Goal: Contribute content: Contribute content

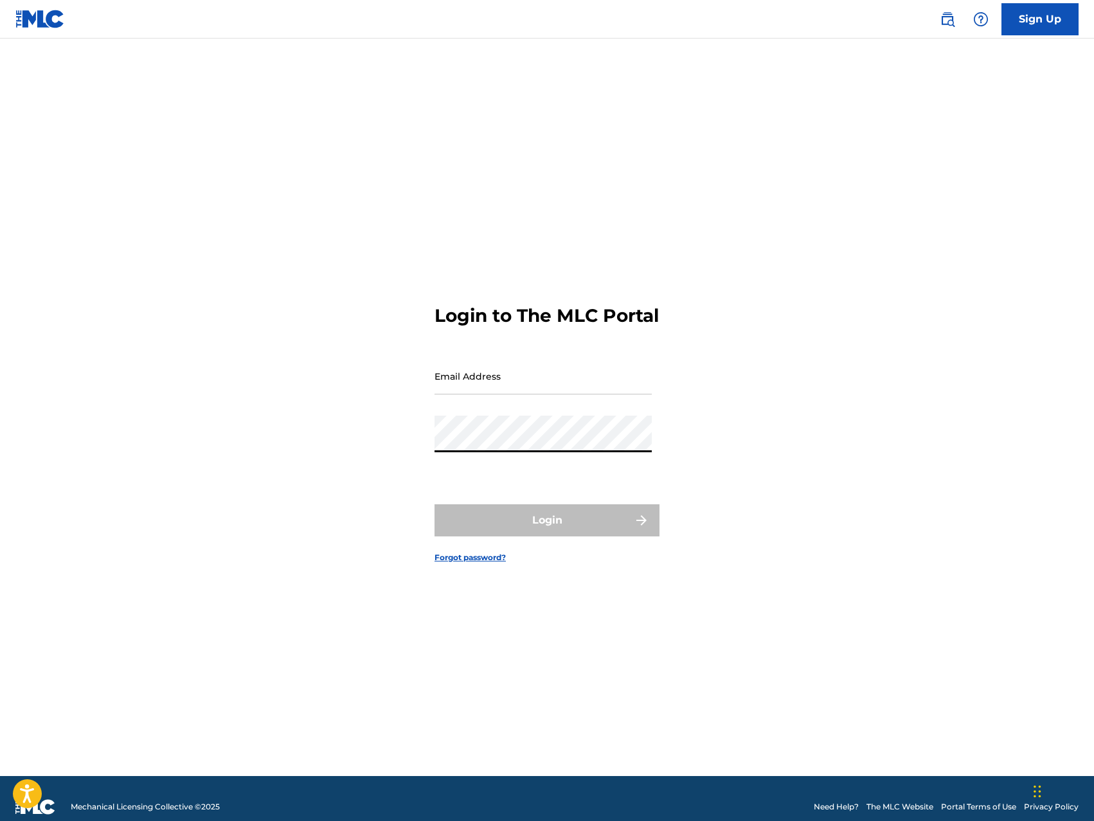
type input "TrillionGoldBars@gmail.com"
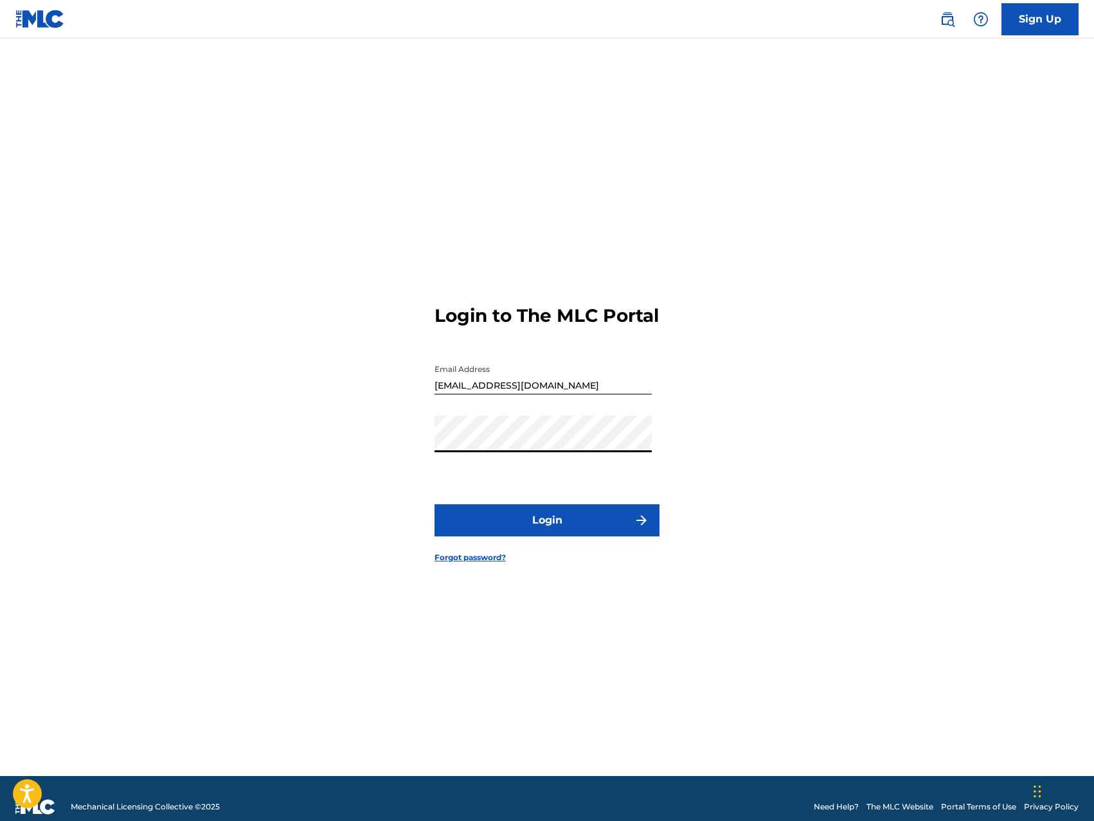
click at [575, 532] on button "Login" at bounding box center [547, 521] width 225 height 32
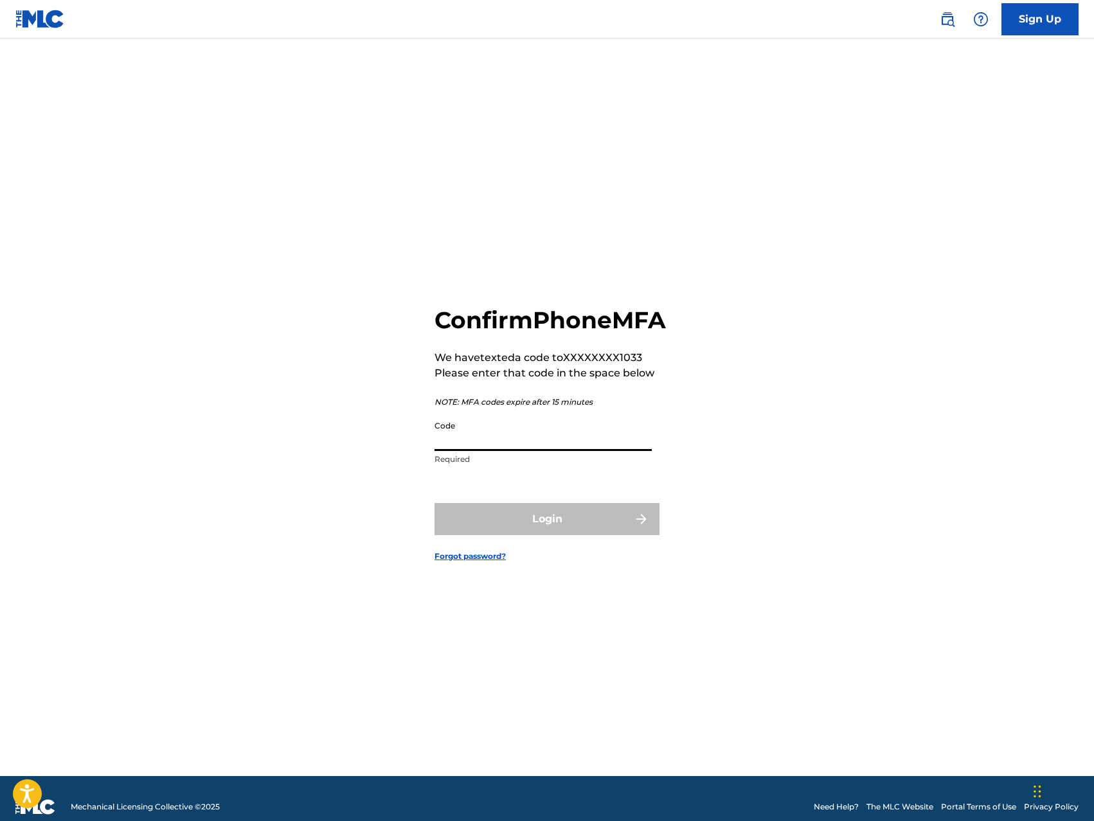
click at [555, 451] on input "Code" at bounding box center [543, 433] width 217 height 37
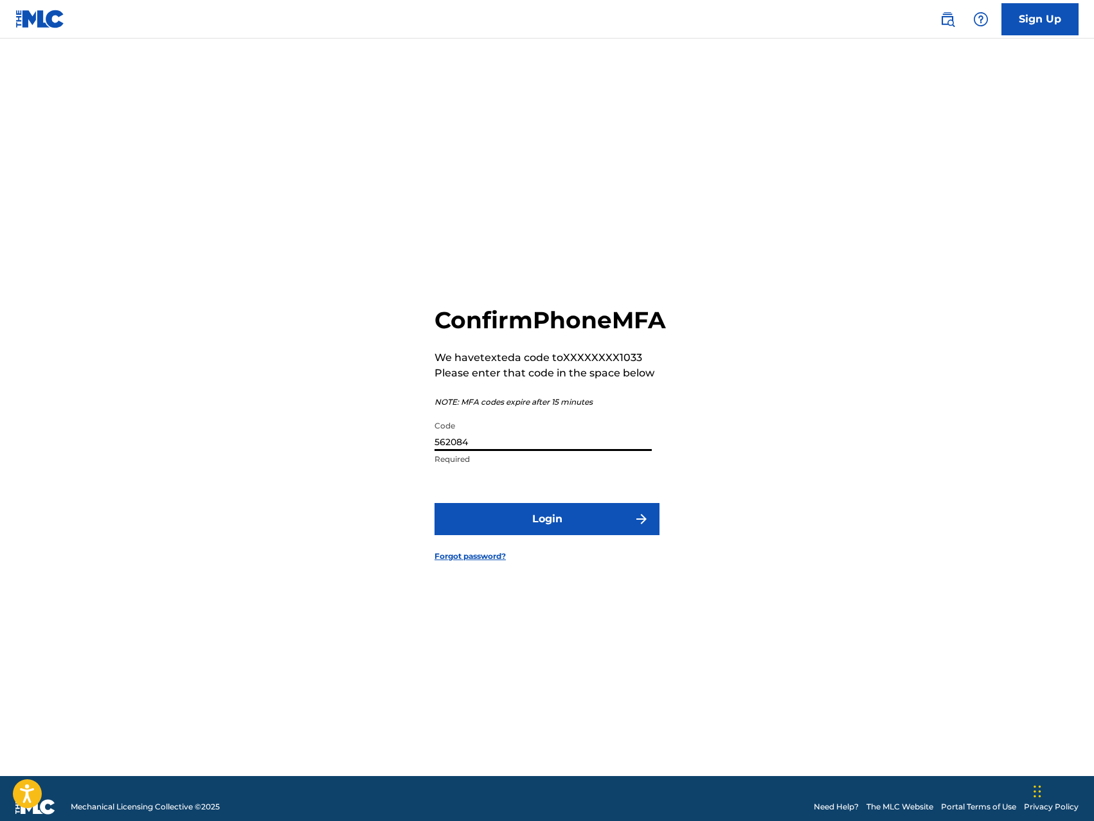
type input "562084"
click at [532, 533] on button "Login" at bounding box center [547, 519] width 225 height 32
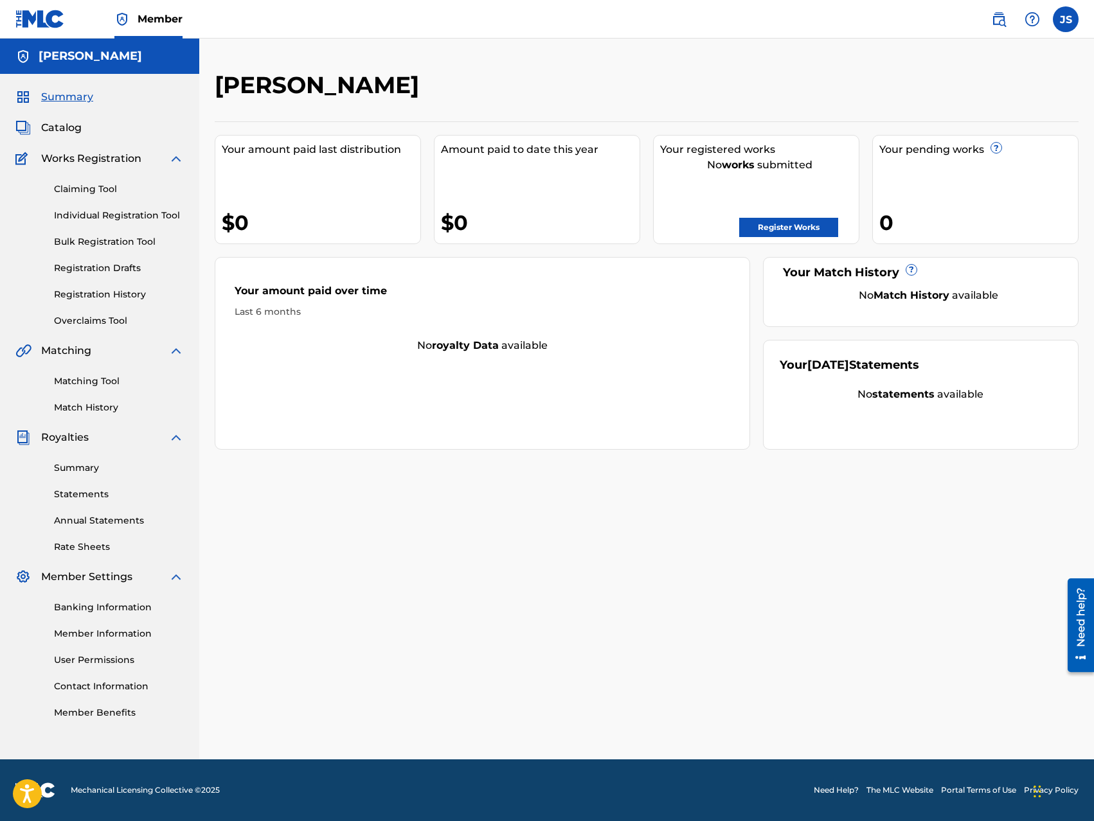
click at [782, 233] on link "Register Works" at bounding box center [788, 227] width 99 height 19
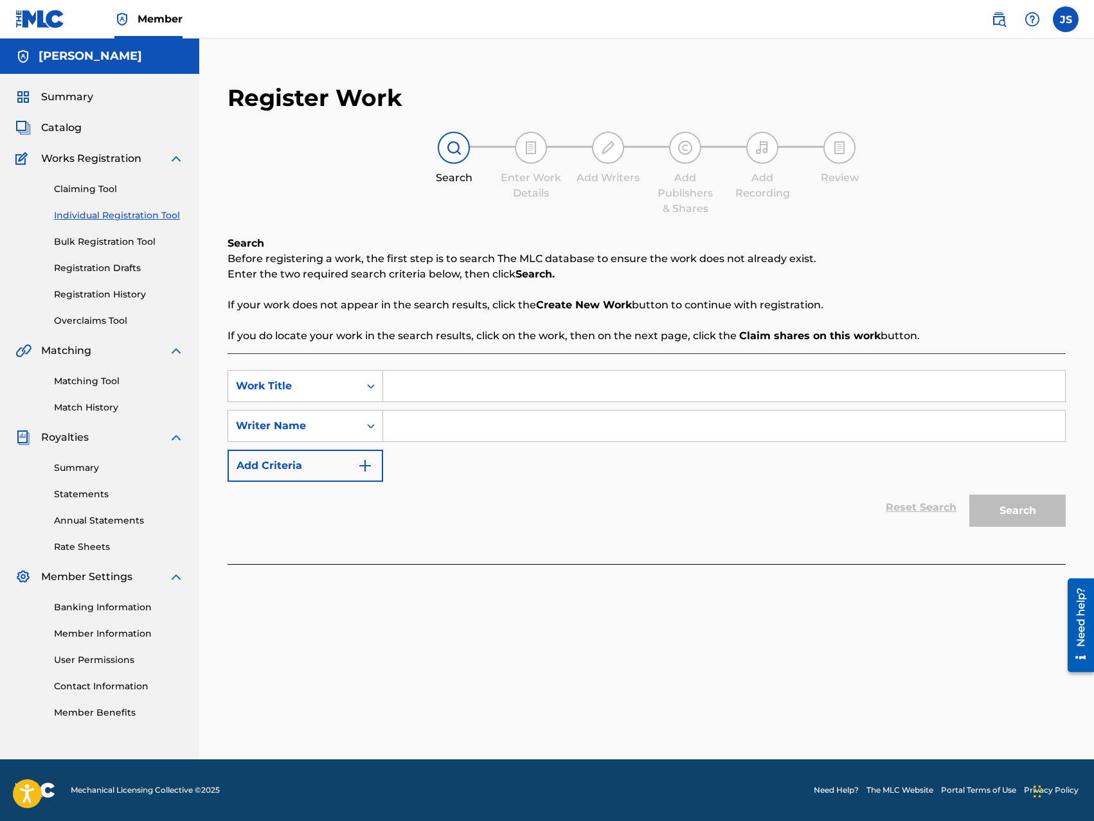
click at [84, 237] on link "Bulk Registration Tool" at bounding box center [119, 241] width 130 height 13
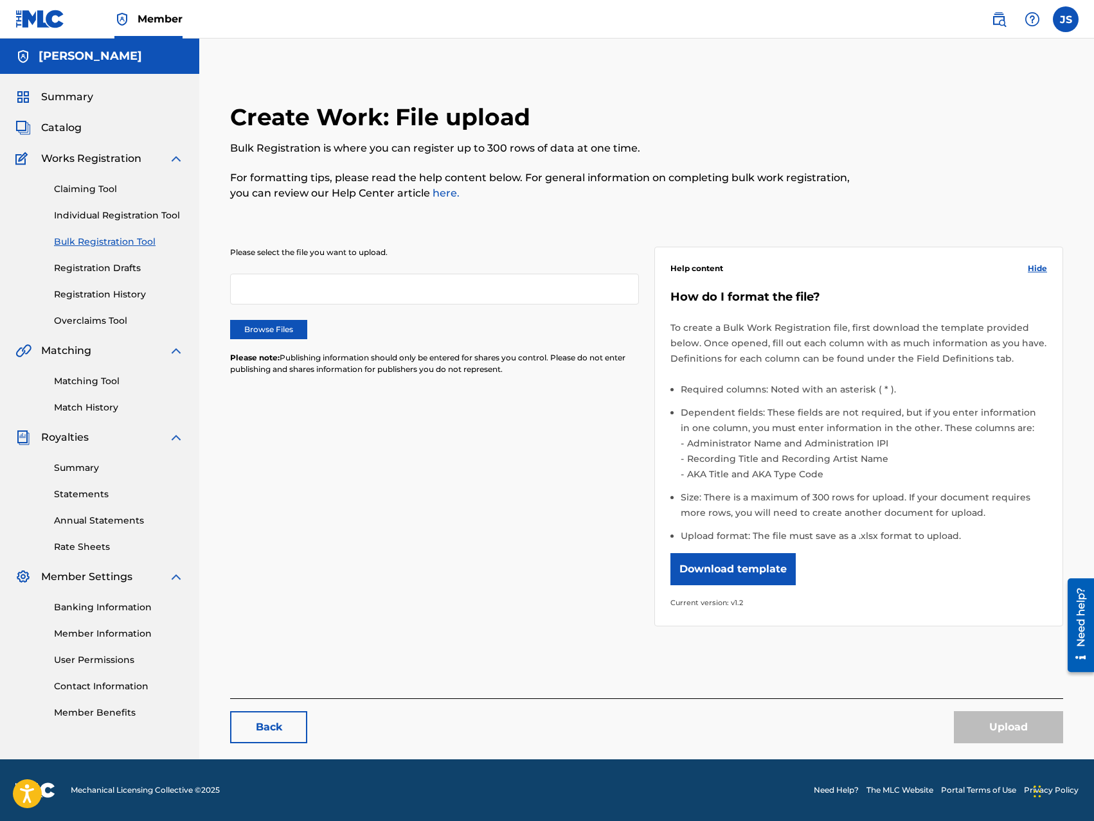
click at [269, 328] on label "Browse Files" at bounding box center [268, 329] width 77 height 19
click at [0, 0] on input "Browse Files" at bounding box center [0, 0] width 0 height 0
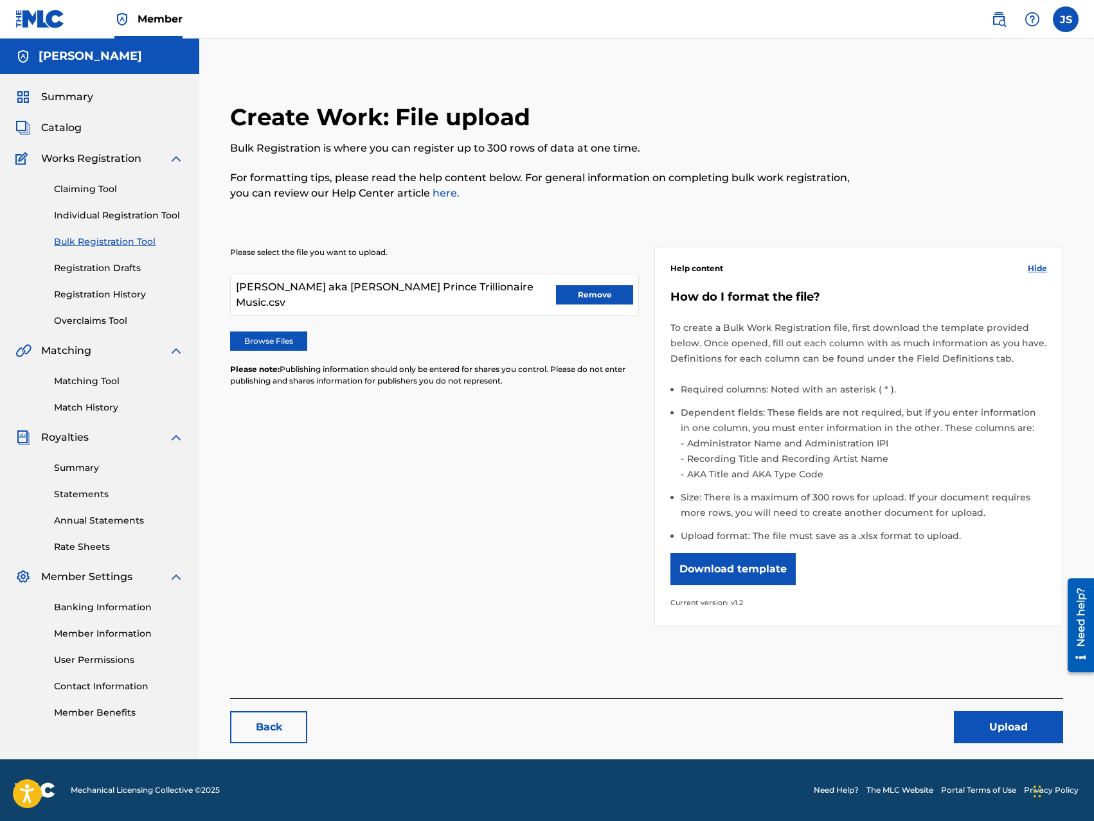
click at [989, 728] on button "Upload" at bounding box center [1008, 728] width 109 height 32
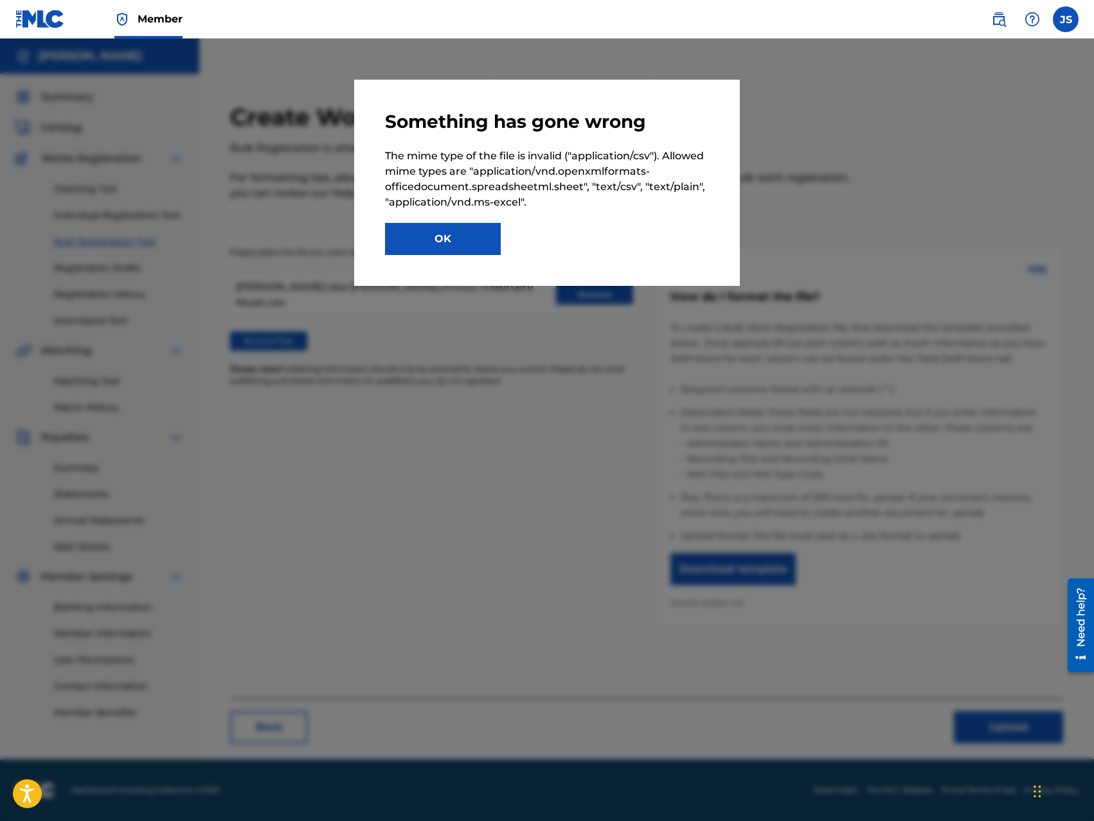
click at [472, 241] on button "OK" at bounding box center [443, 239] width 116 height 32
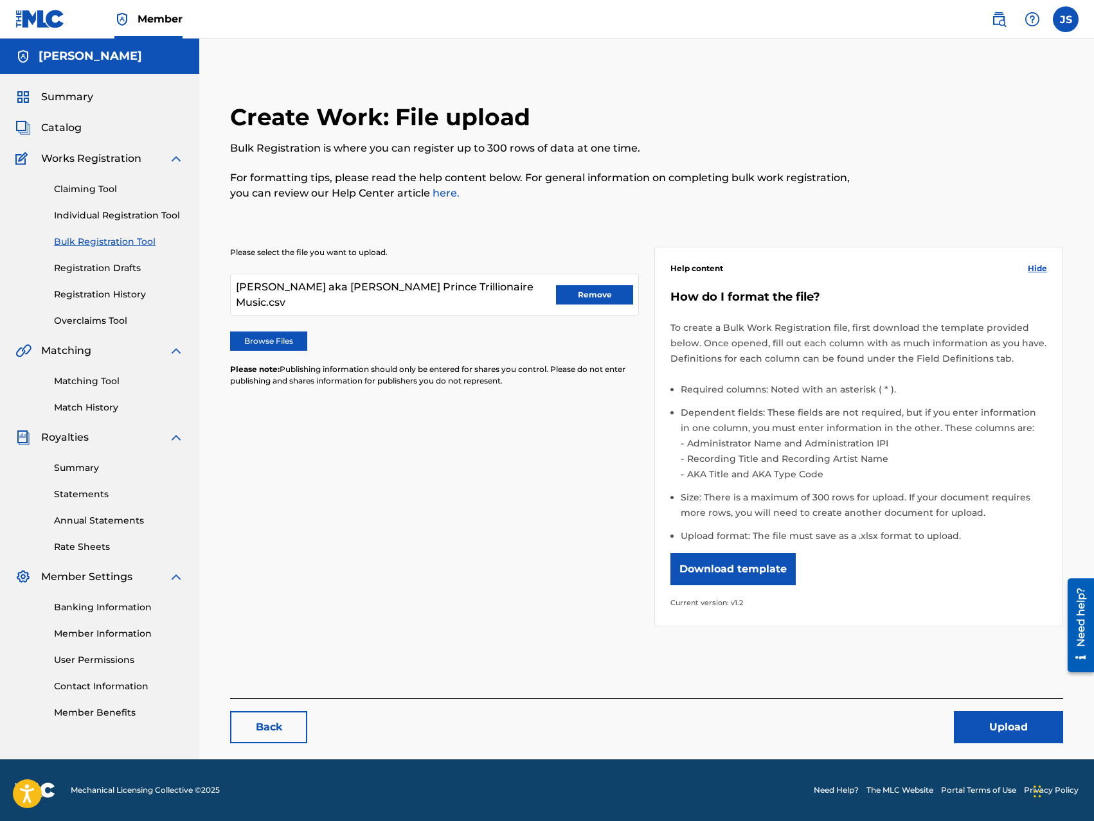
click at [592, 289] on button "Remove" at bounding box center [594, 294] width 77 height 19
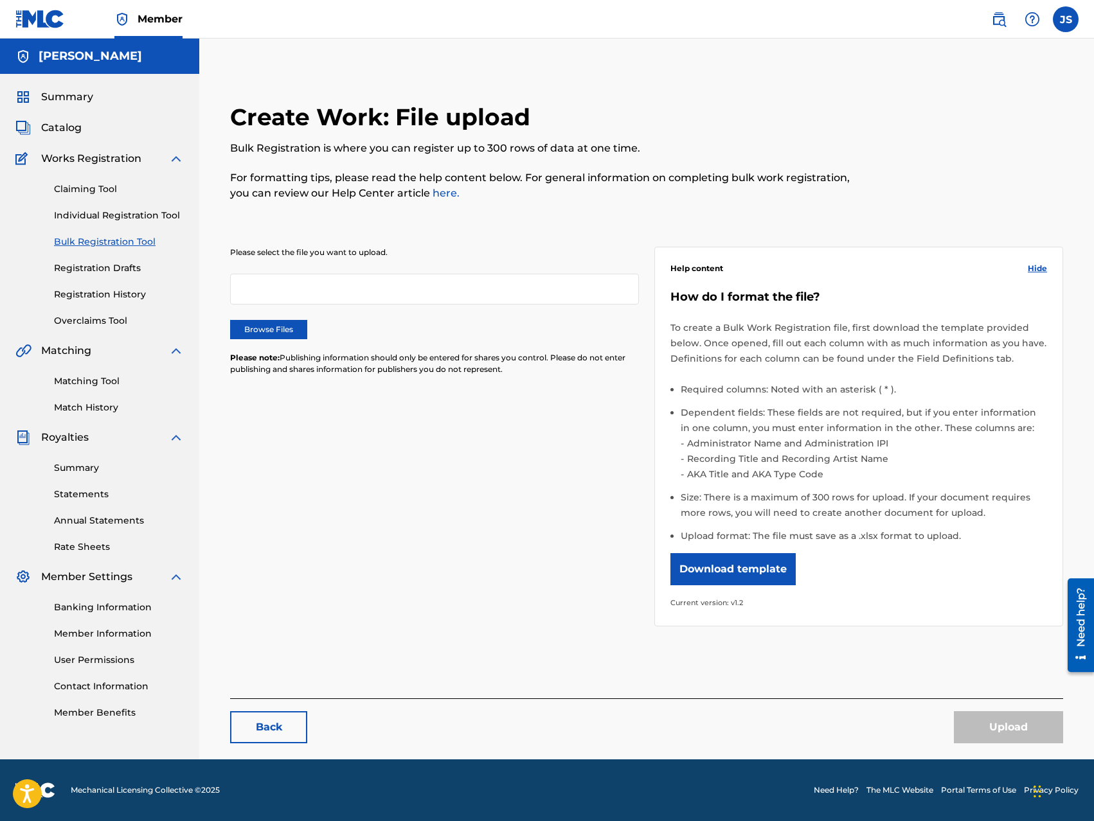
click at [283, 327] on label "Browse Files" at bounding box center [268, 329] width 77 height 19
click at [0, 0] on input "Browse Files" at bounding box center [0, 0] width 0 height 0
click at [289, 331] on label "Browse Files" at bounding box center [268, 329] width 77 height 19
click at [0, 0] on input "Browse Files" at bounding box center [0, 0] width 0 height 0
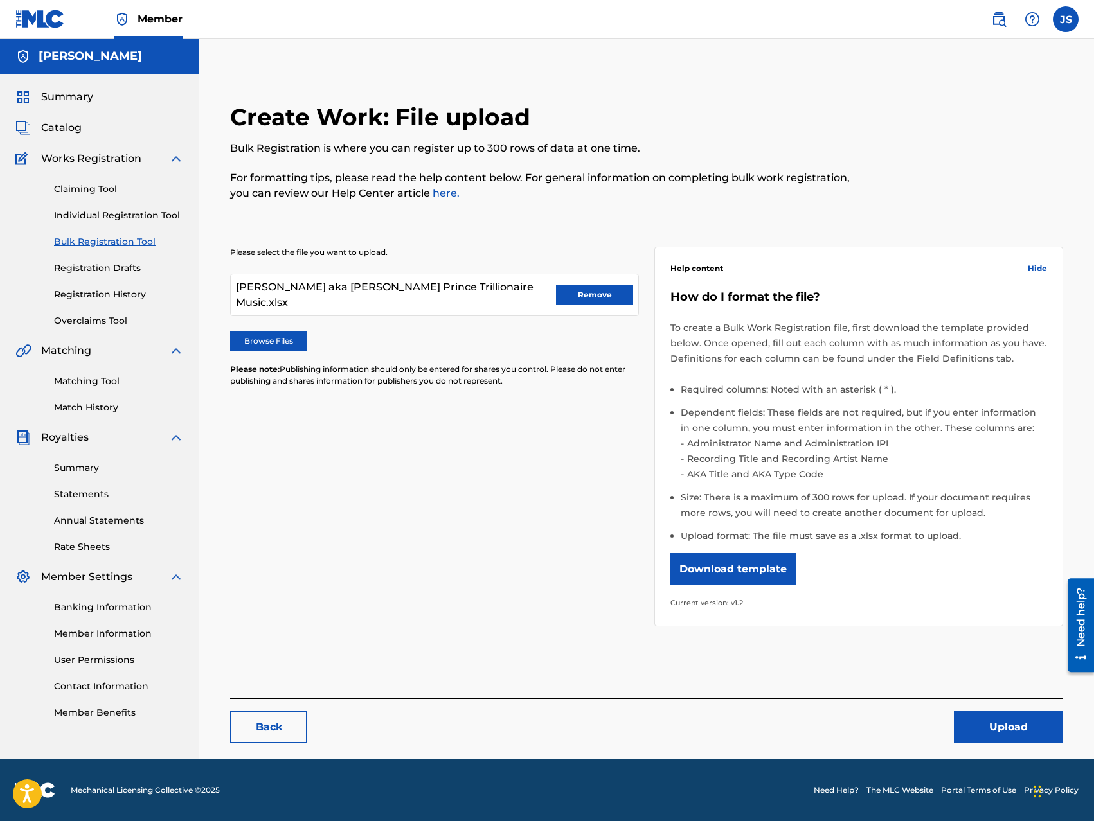
click at [999, 723] on button "Upload" at bounding box center [1008, 728] width 109 height 32
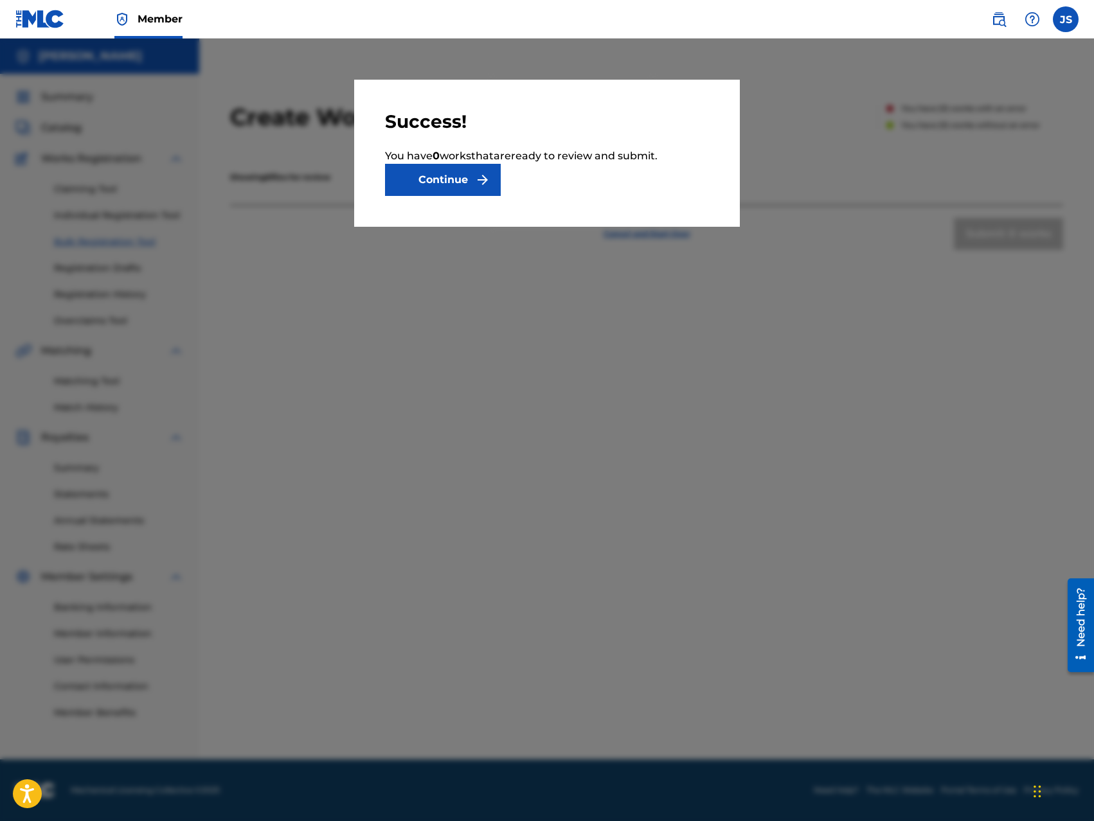
click at [463, 181] on button "Continue" at bounding box center [443, 180] width 116 height 32
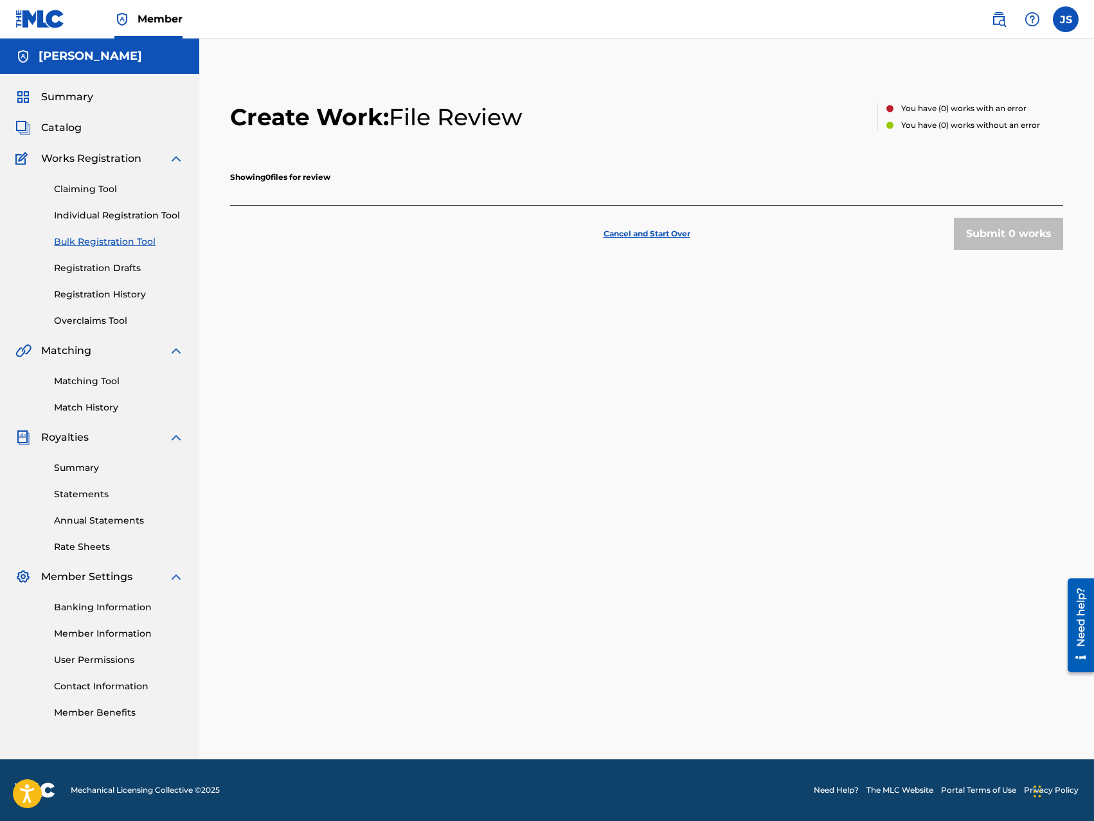
click at [132, 294] on link "Registration History" at bounding box center [119, 294] width 130 height 13
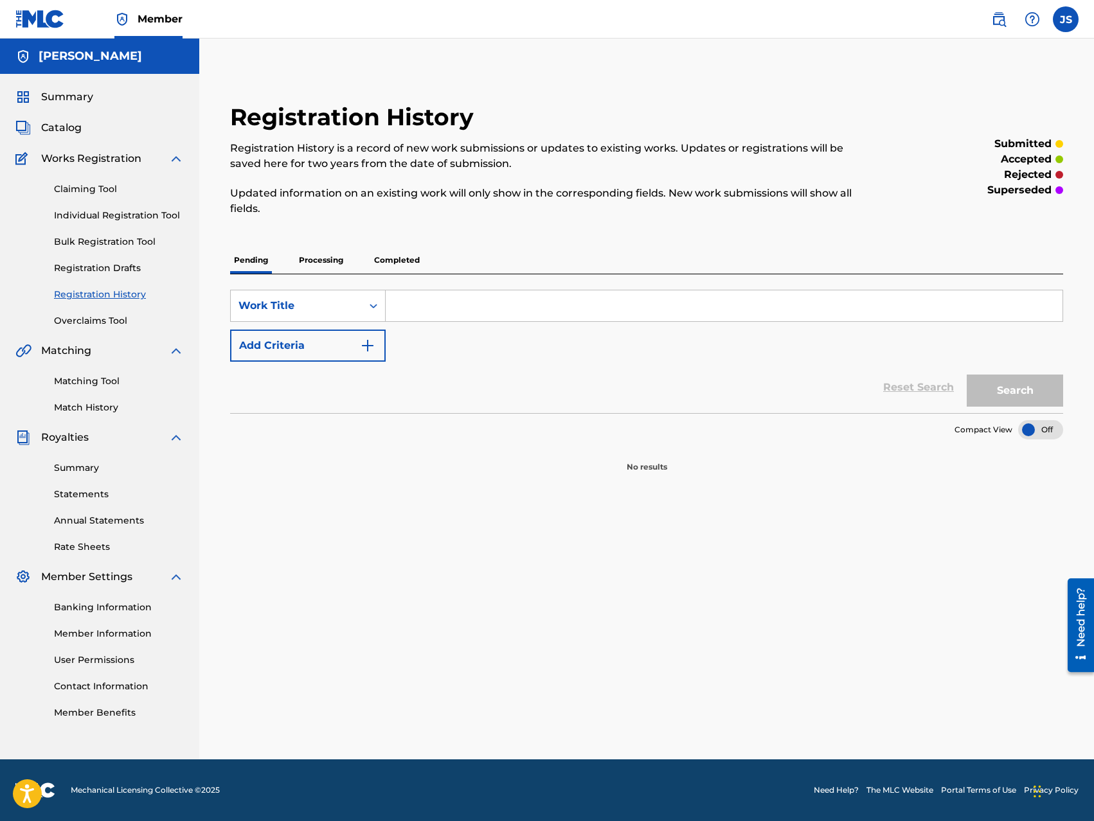
click at [323, 261] on p "Processing" at bounding box center [321, 260] width 52 height 27
click at [374, 257] on p "Completed" at bounding box center [396, 260] width 53 height 27
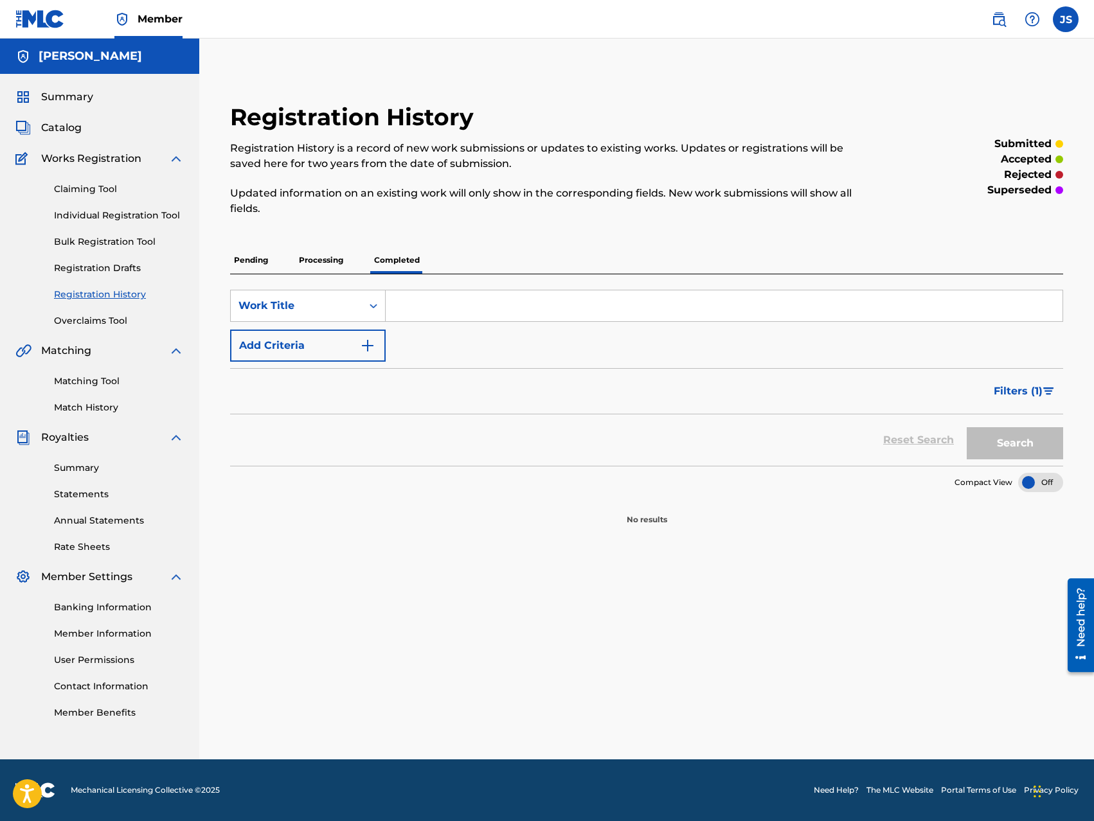
click at [265, 256] on p "Pending" at bounding box center [251, 260] width 42 height 27
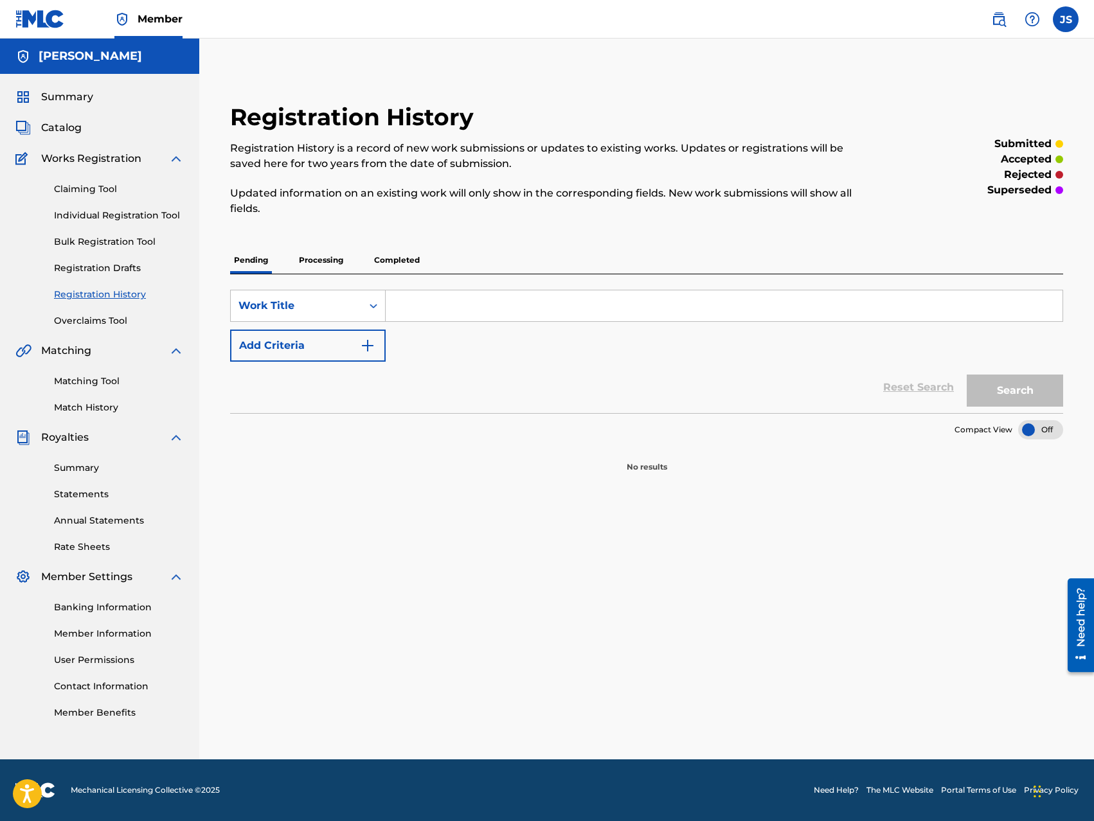
click at [93, 238] on link "Bulk Registration Tool" at bounding box center [119, 241] width 130 height 13
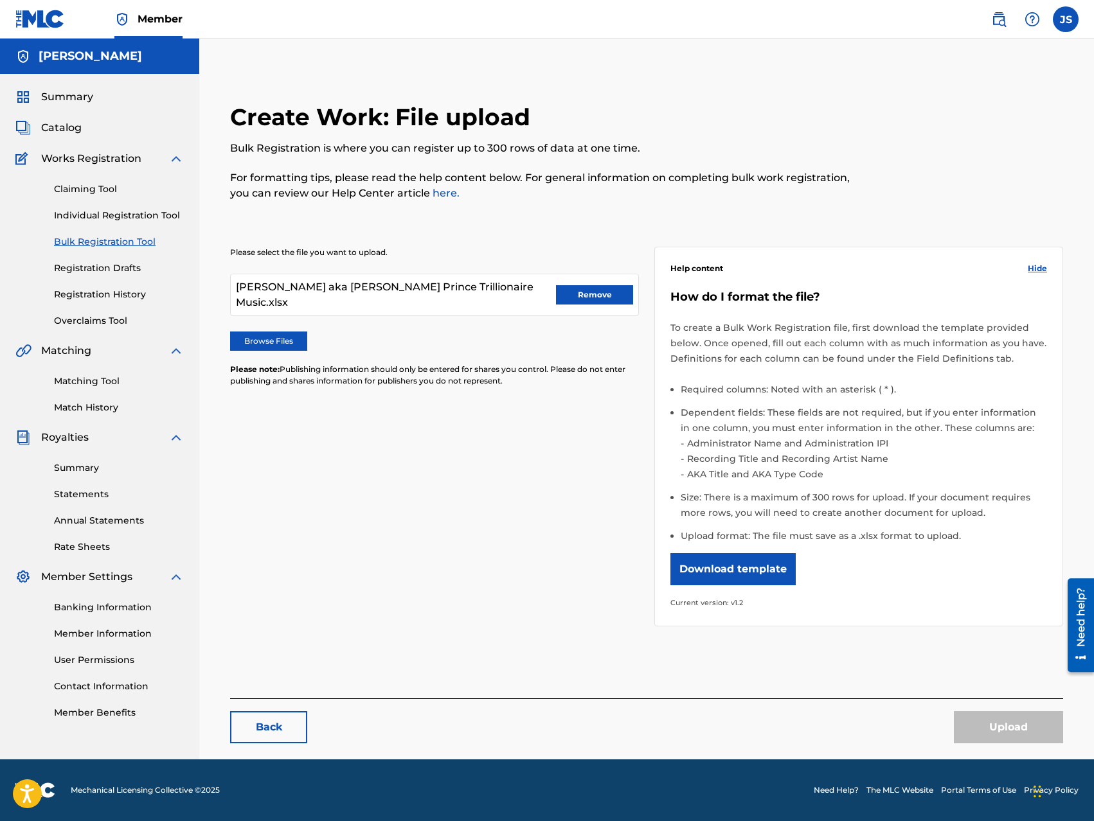
click at [597, 291] on button "Remove" at bounding box center [594, 294] width 77 height 19
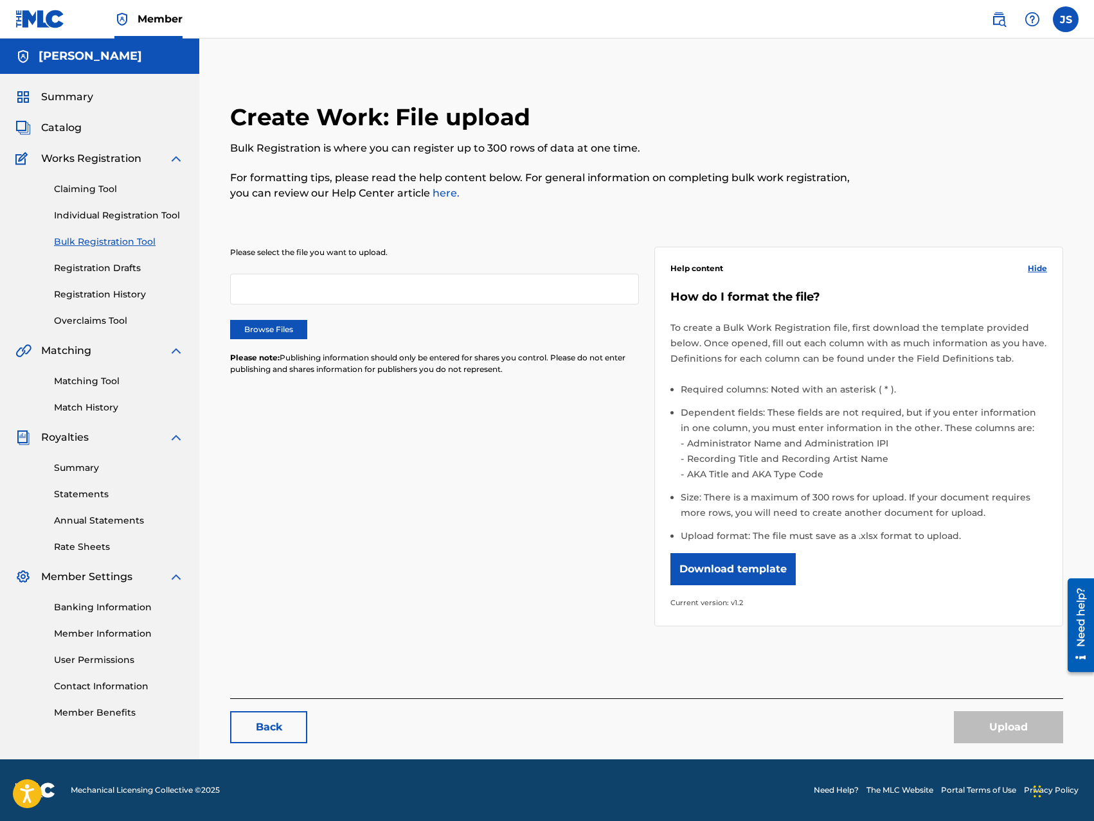
click at [286, 330] on label "Browse Files" at bounding box center [268, 329] width 77 height 19
click at [0, 0] on input "Browse Files" at bounding box center [0, 0] width 0 height 0
click at [742, 575] on button "Download template" at bounding box center [732, 569] width 125 height 32
click at [278, 331] on label "Browse Files" at bounding box center [268, 329] width 77 height 19
click at [0, 0] on input "Browse Files" at bounding box center [0, 0] width 0 height 0
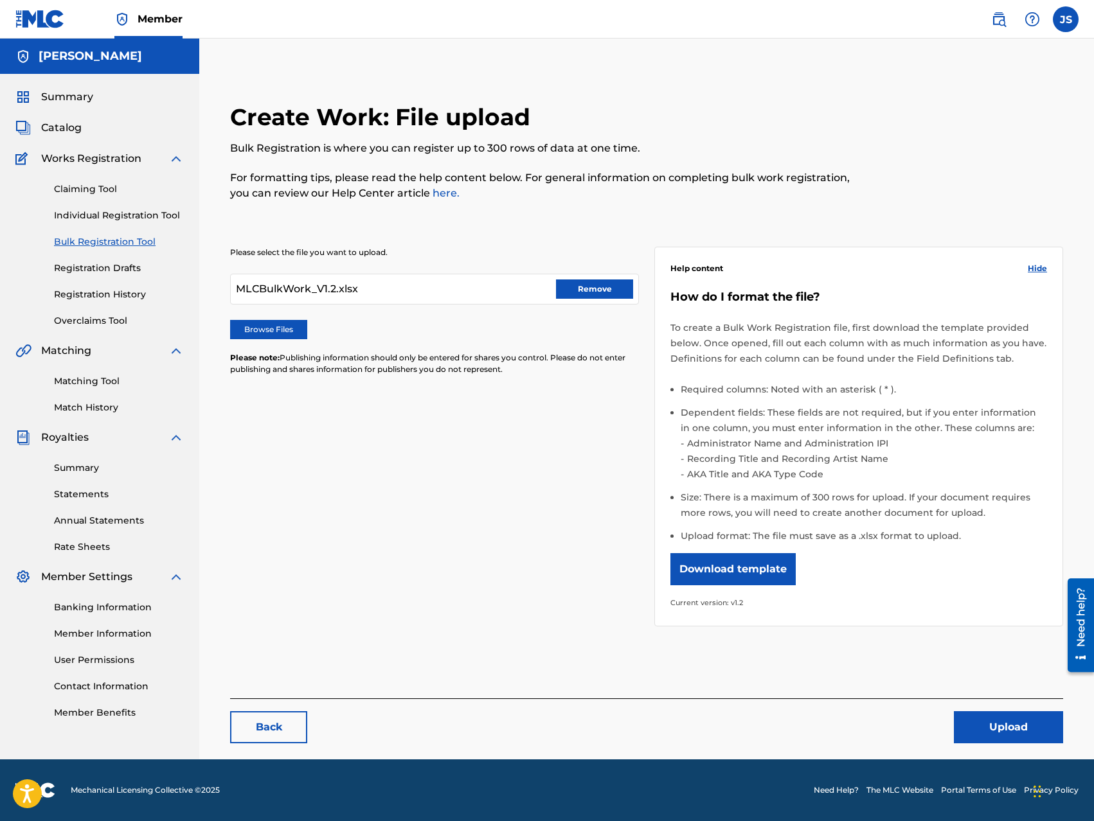
click at [995, 722] on button "Upload" at bounding box center [1008, 728] width 109 height 32
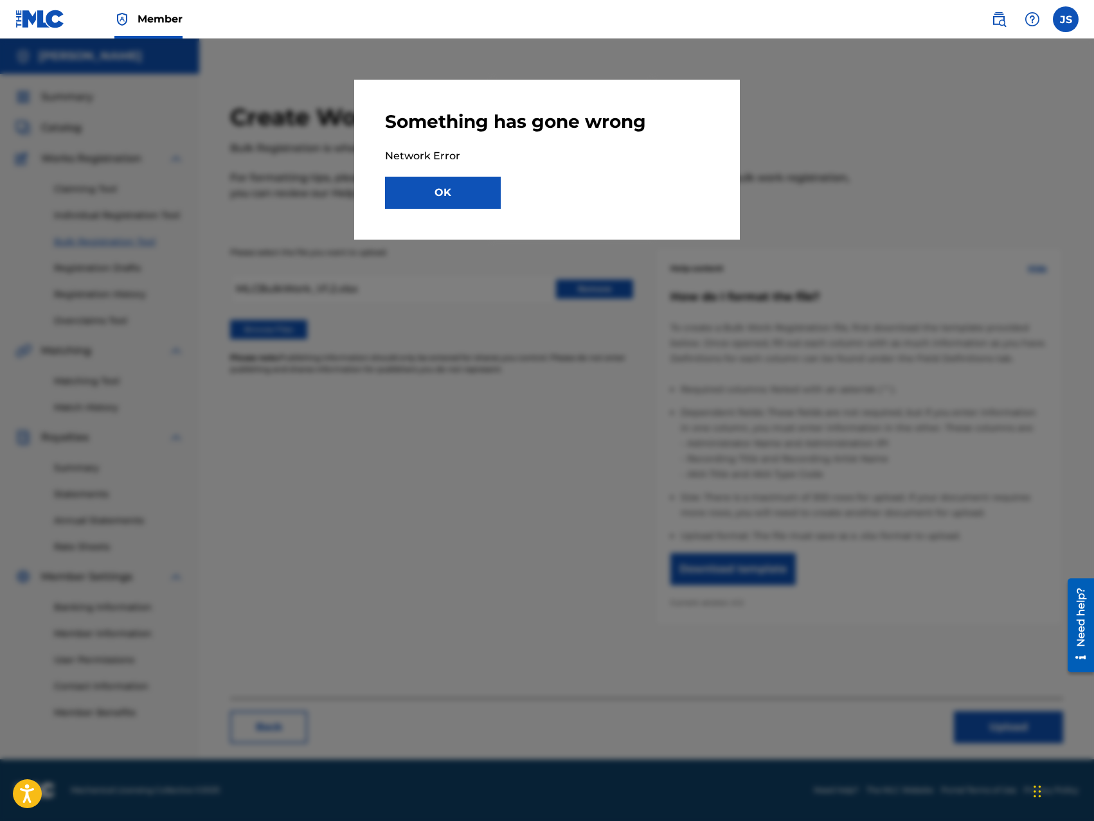
click at [456, 183] on button "OK" at bounding box center [443, 193] width 116 height 32
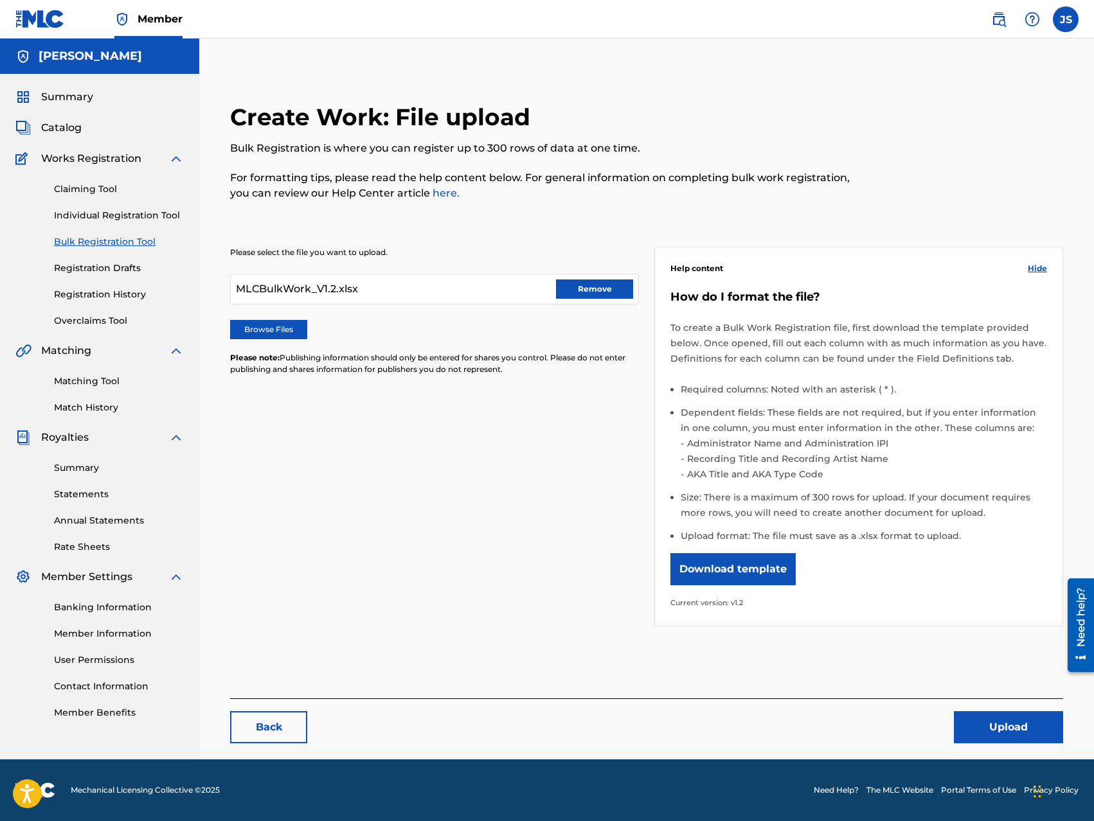
click at [986, 729] on button "Upload" at bounding box center [1008, 728] width 109 height 32
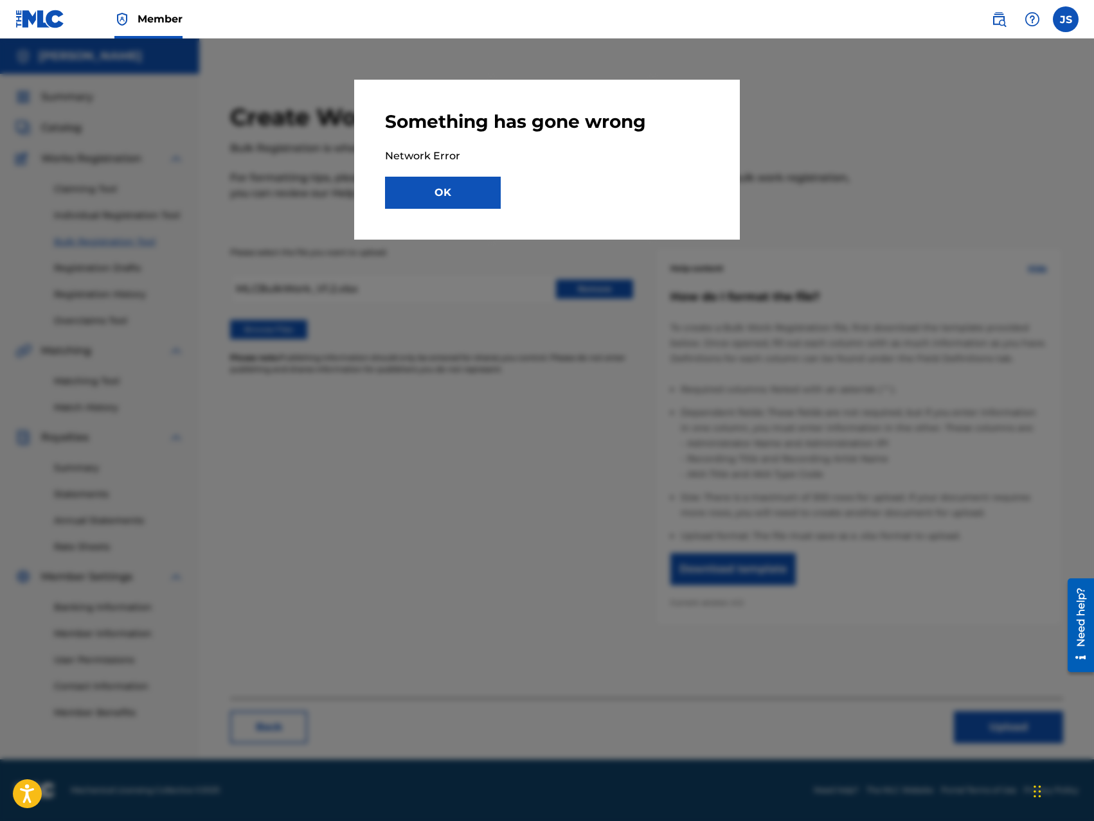
click at [481, 190] on button "OK" at bounding box center [443, 193] width 116 height 32
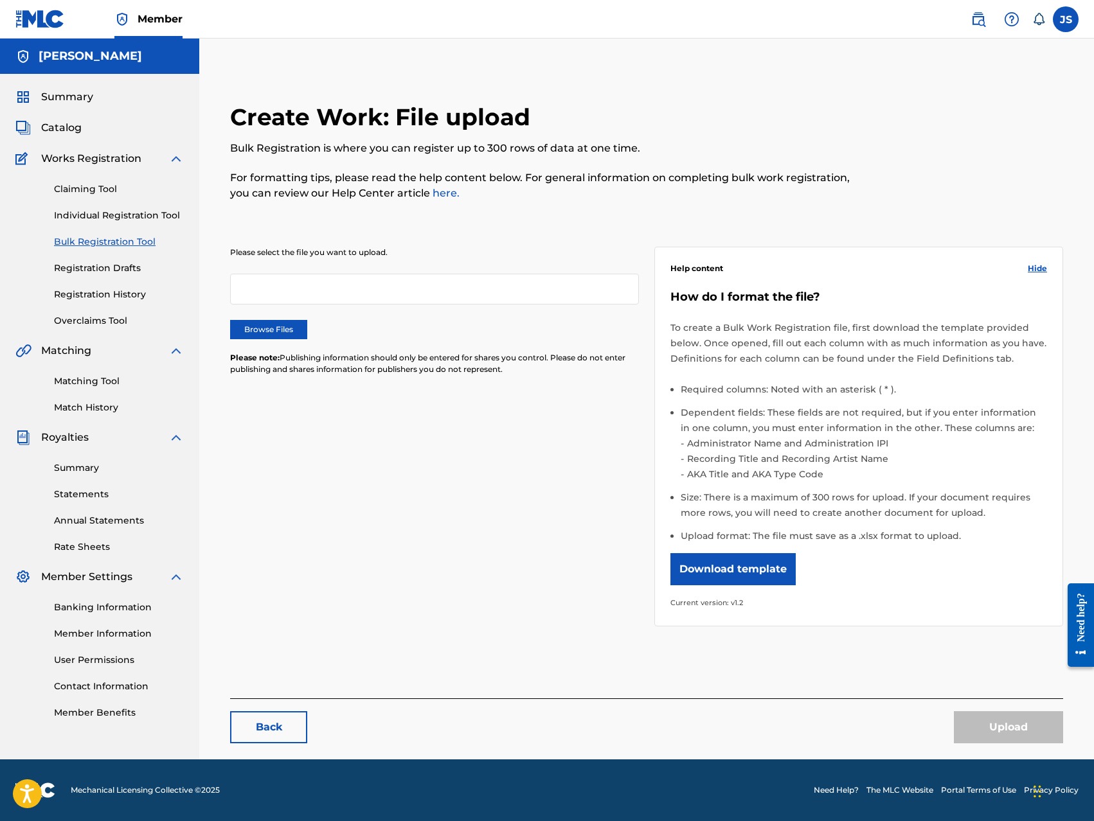
click at [276, 333] on label "Browse Files" at bounding box center [268, 329] width 77 height 19
click at [0, 0] on input "Browse Files" at bounding box center [0, 0] width 0 height 0
click at [1019, 728] on button "Upload" at bounding box center [1008, 728] width 109 height 32
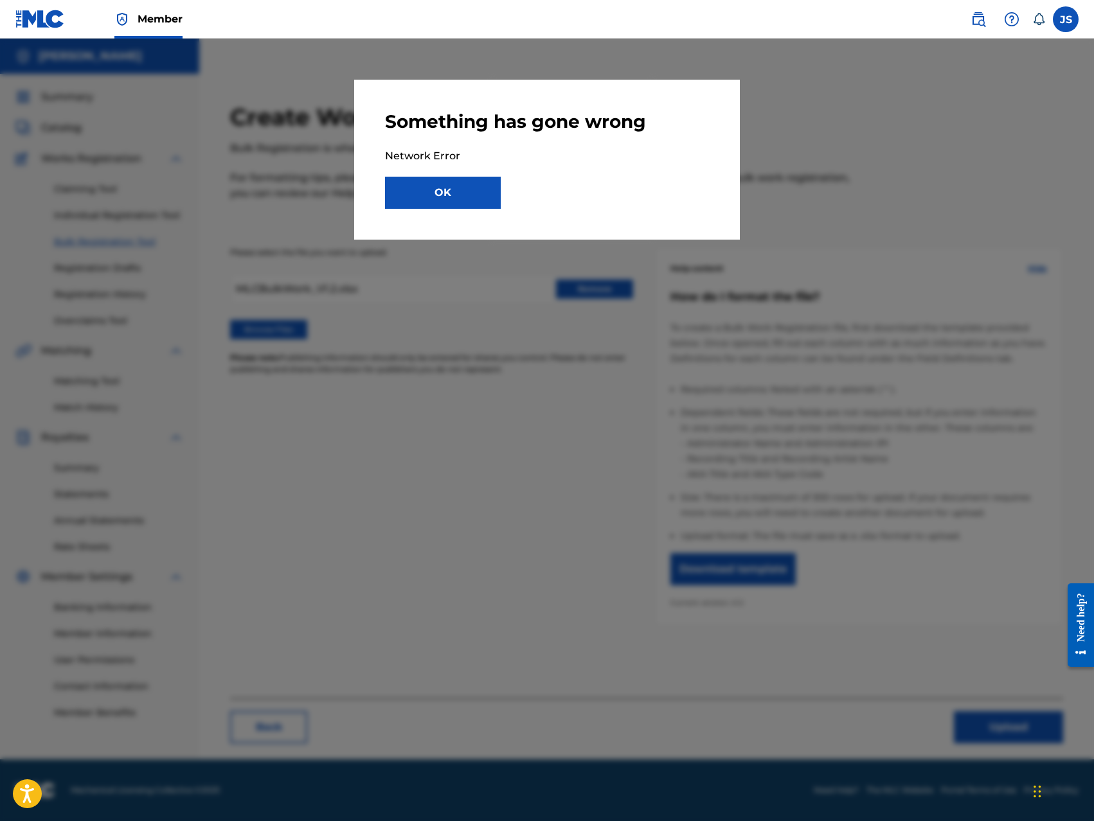
click at [409, 199] on button "OK" at bounding box center [443, 193] width 116 height 32
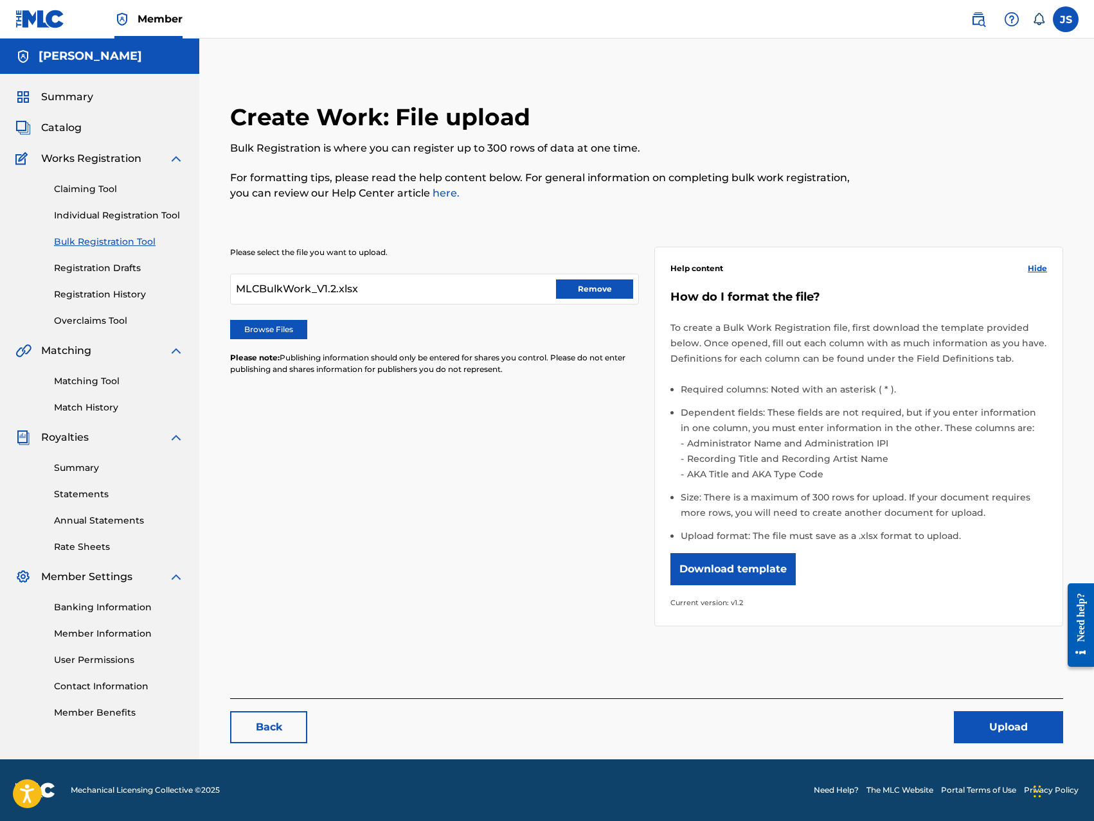
click at [67, 127] on span "Catalog" at bounding box center [61, 127] width 40 height 15
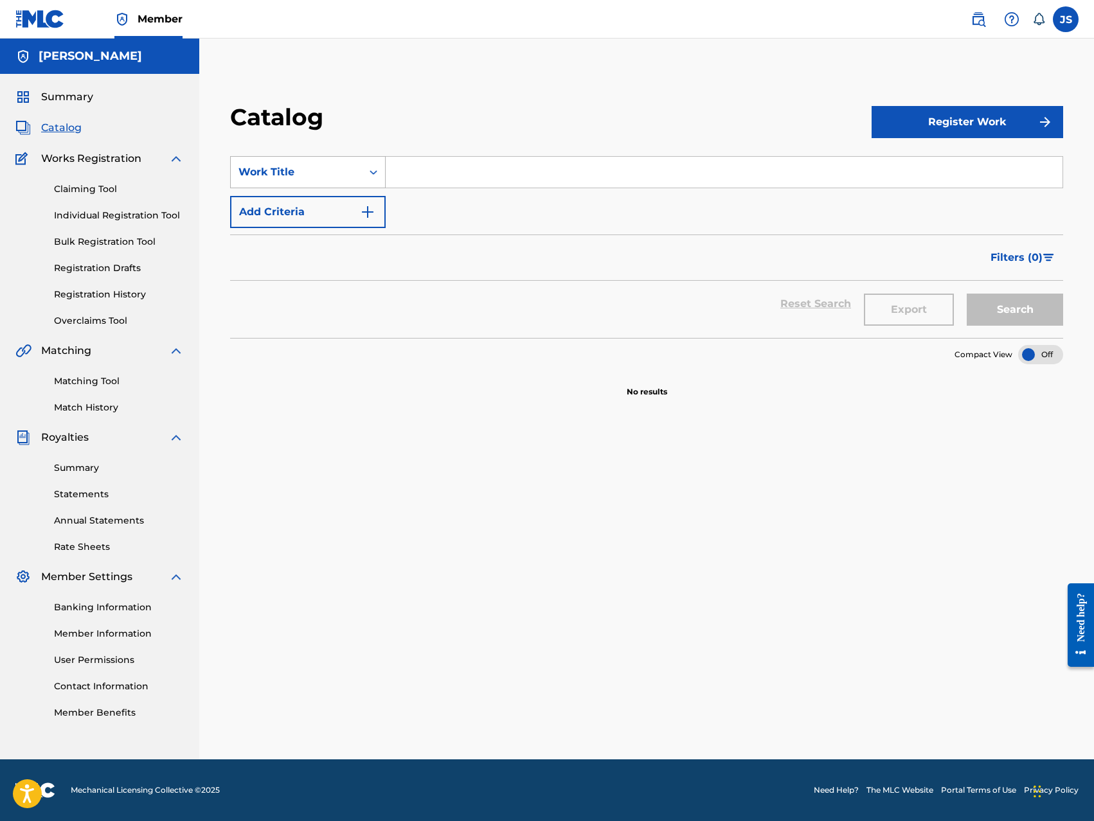
click at [373, 176] on icon "Search Form" at bounding box center [373, 172] width 13 height 13
click at [296, 315] on div "Artist" at bounding box center [308, 301] width 154 height 32
click at [311, 210] on button "Add Criteria" at bounding box center [308, 212] width 156 height 32
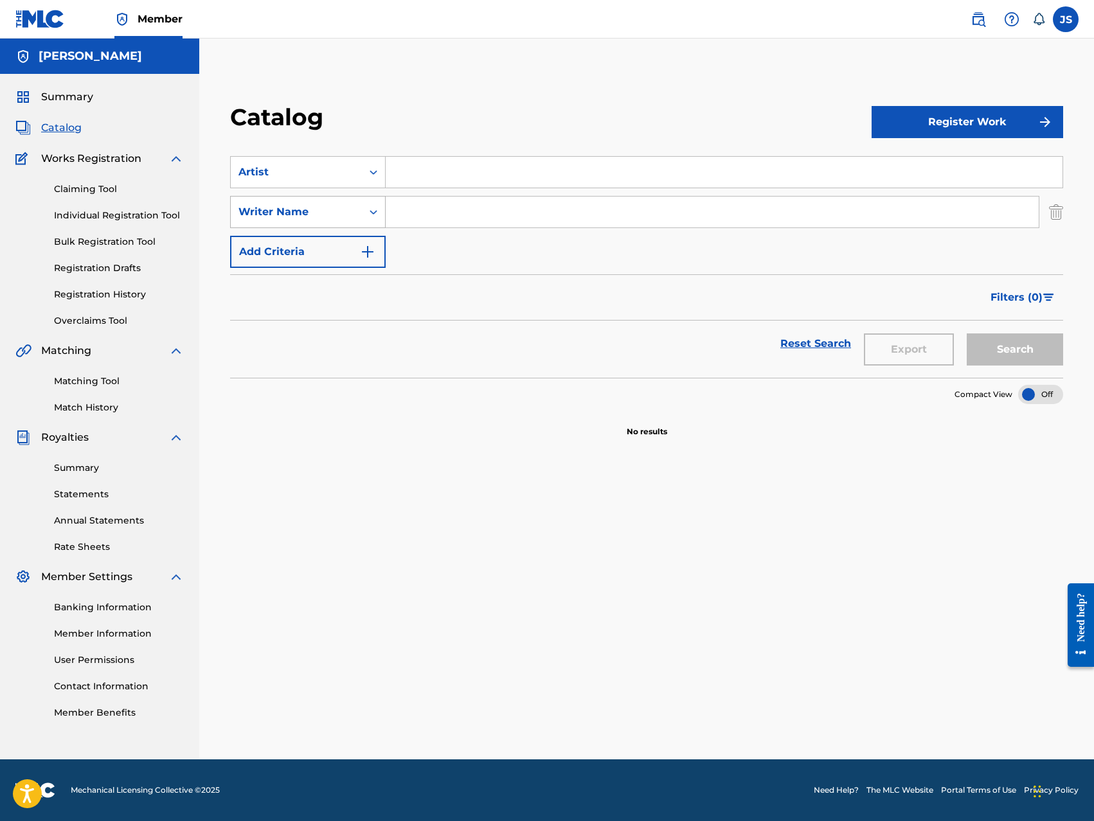
click at [320, 210] on div "Writer Name" at bounding box center [296, 211] width 116 height 15
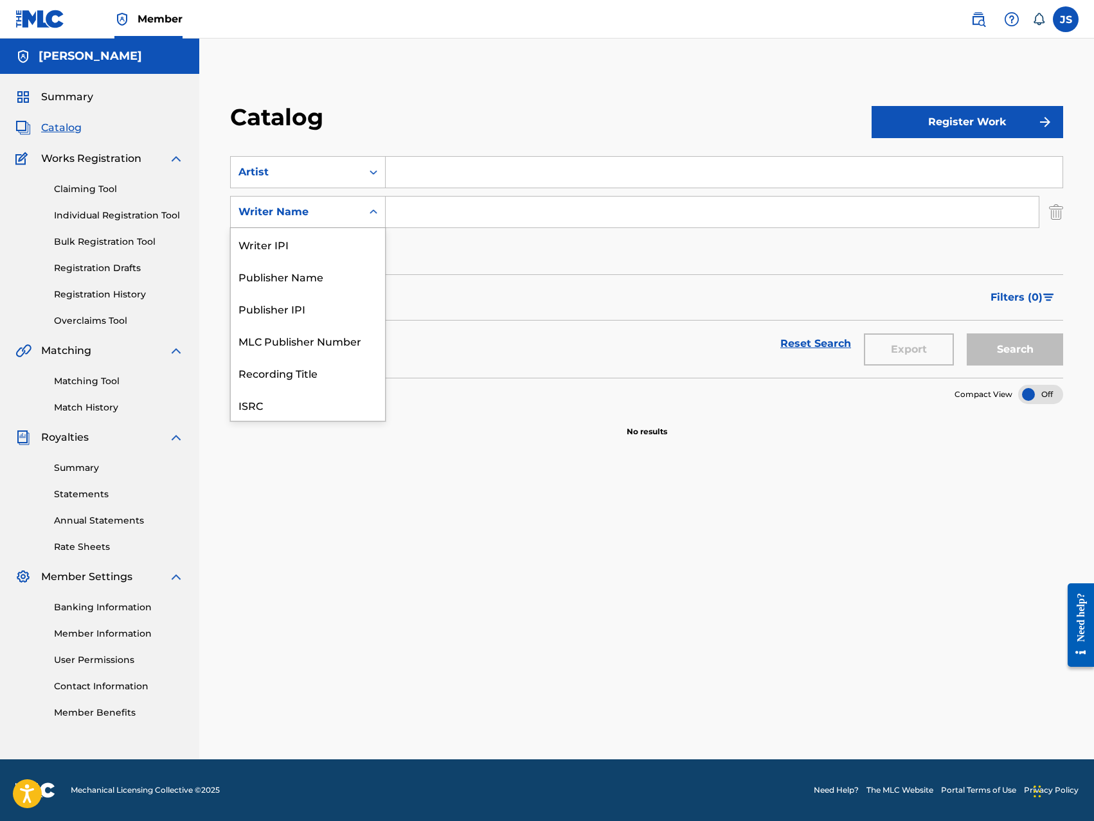
scroll to position [32, 0]
click at [435, 213] on input "Search Form" at bounding box center [712, 212] width 653 height 31
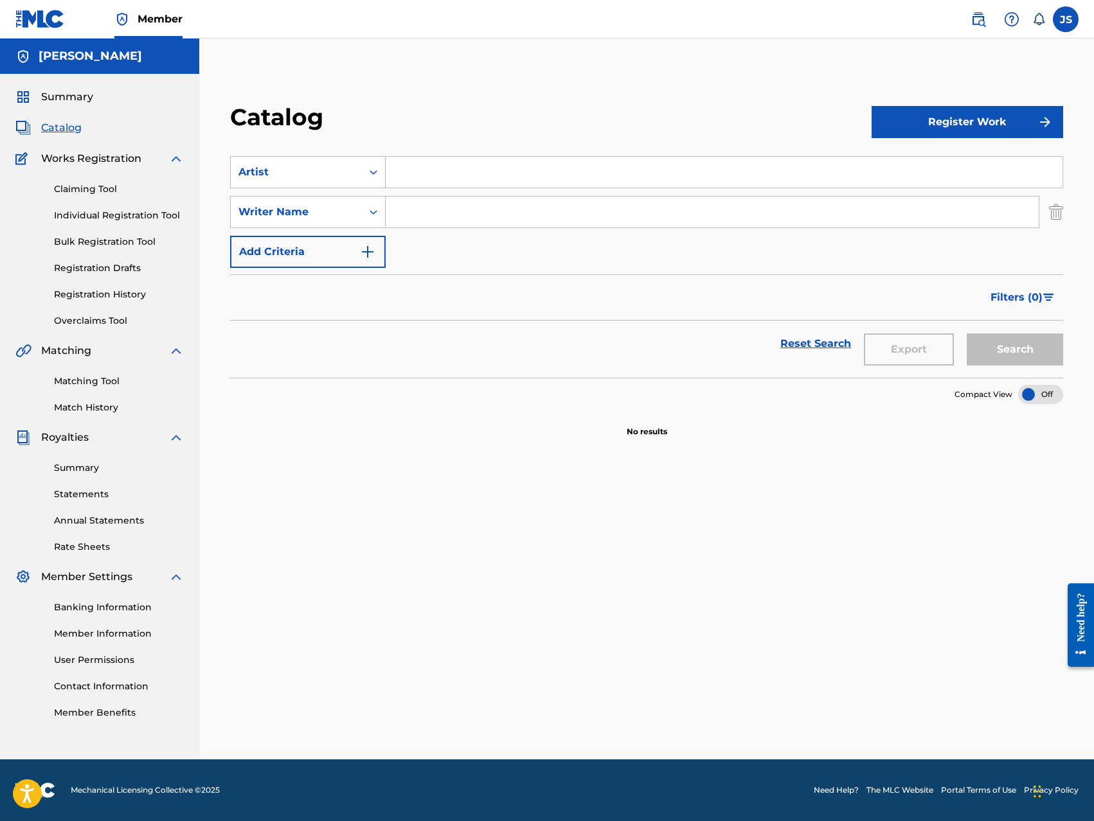
type input "[PERSON_NAME]"
click at [454, 179] on input "Search Form" at bounding box center [724, 172] width 677 height 31
type input "King [PERSON_NAME]"
click at [363, 252] on img "Search Form" at bounding box center [367, 251] width 15 height 15
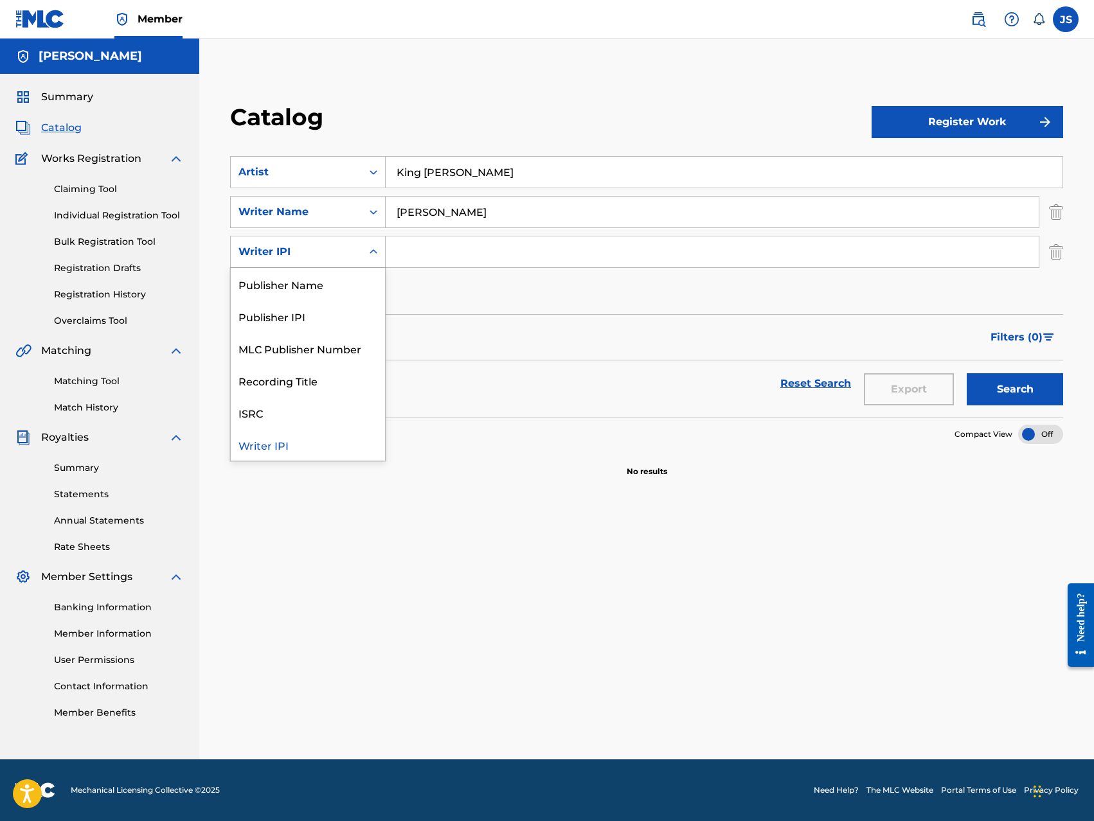
click at [375, 251] on icon "Search Form" at bounding box center [374, 251] width 8 height 4
click at [302, 415] on div "ISRC" at bounding box center [308, 413] width 154 height 32
click at [424, 253] on input "Search Form" at bounding box center [712, 252] width 653 height 31
type input "QZ8XZ1700063"
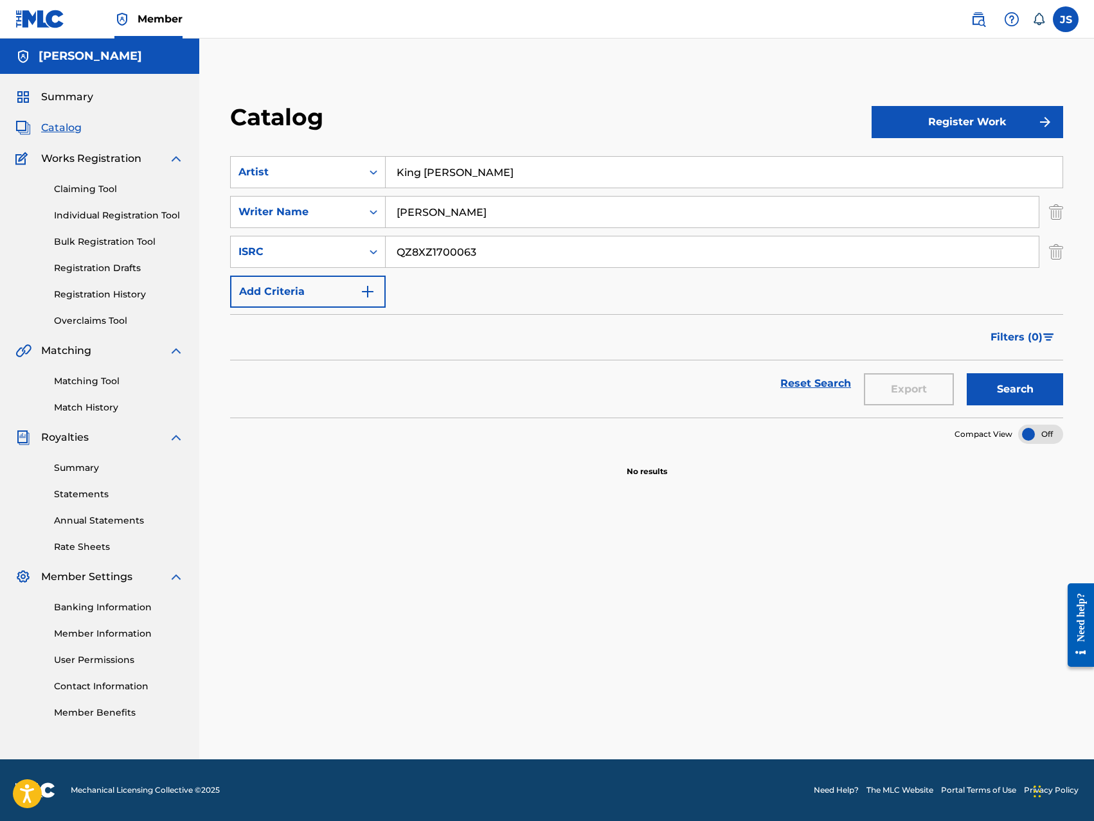
click at [956, 116] on button "Register Work" at bounding box center [968, 122] width 192 height 32
click at [926, 197] on link "By File Upload" at bounding box center [968, 194] width 192 height 31
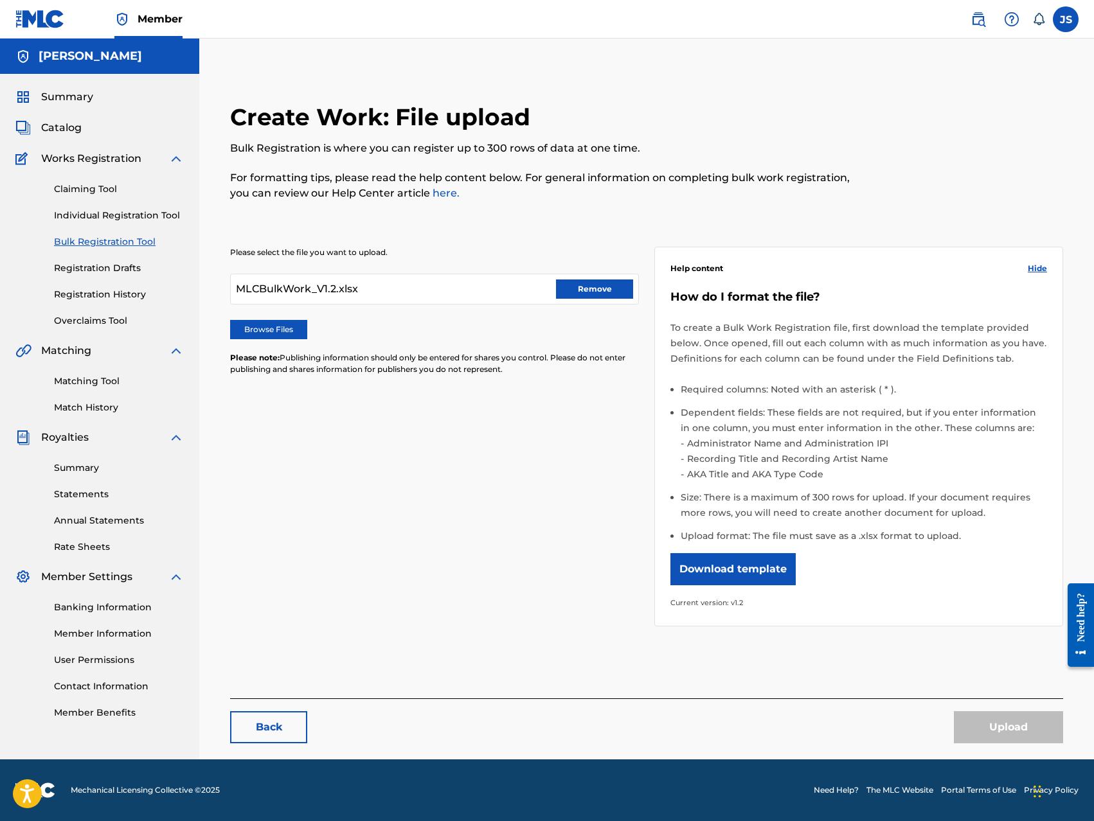
click at [497, 406] on div "Please select the file you want to upload. MLCBulkWork_V1.2.xlsx Remove Browse …" at bounding box center [646, 429] width 833 height 426
click at [757, 652] on div "Please select the file you want to upload. MLCBulkWork_V1.2.xlsx Remove Browse …" at bounding box center [646, 457] width 833 height 483
click at [87, 381] on link "Matching Tool" at bounding box center [119, 381] width 130 height 13
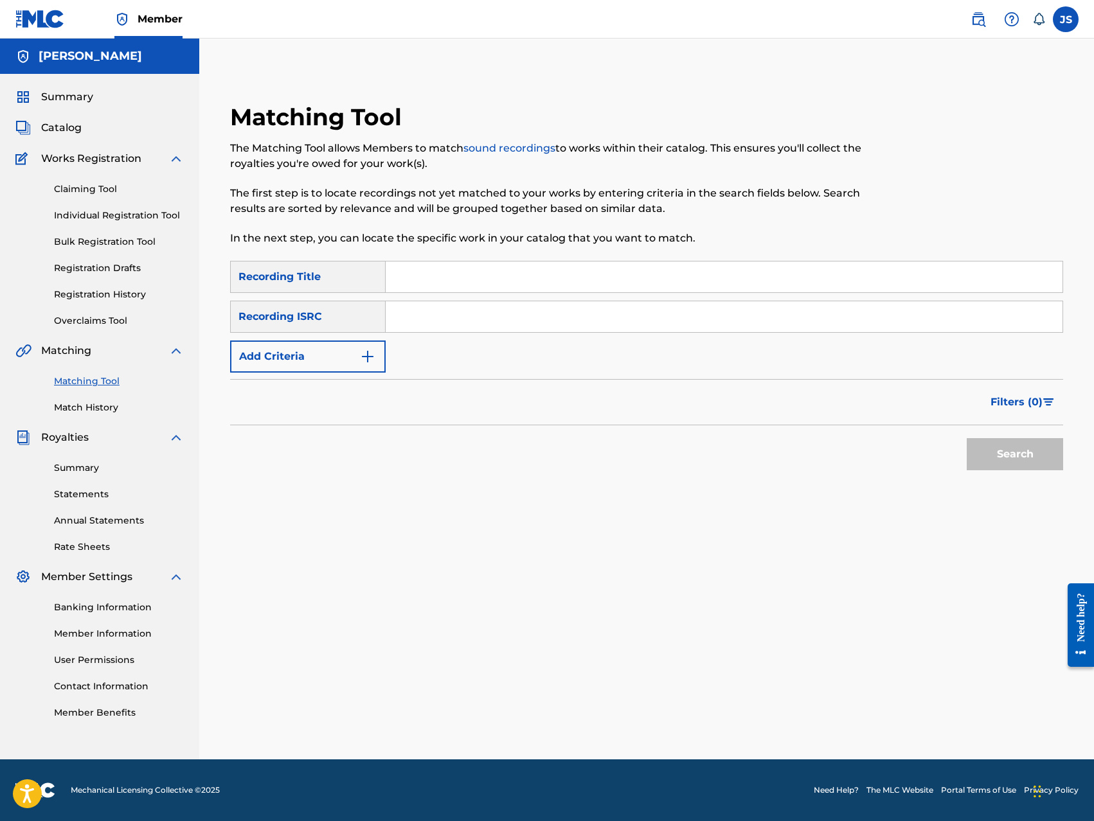
click at [418, 323] on input "Search Form" at bounding box center [724, 316] width 677 height 31
type input "QZ8XZ1700024"
click at [1005, 459] on button "Search" at bounding box center [1015, 454] width 96 height 32
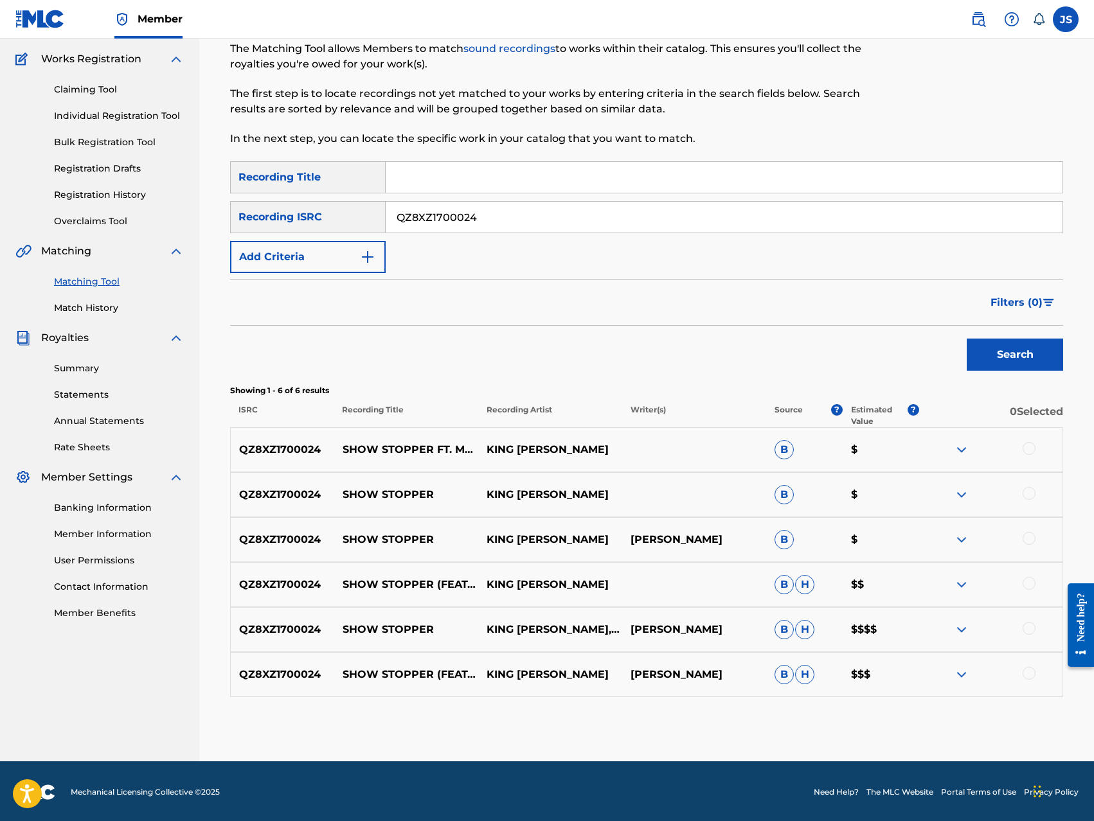
scroll to position [102, 0]
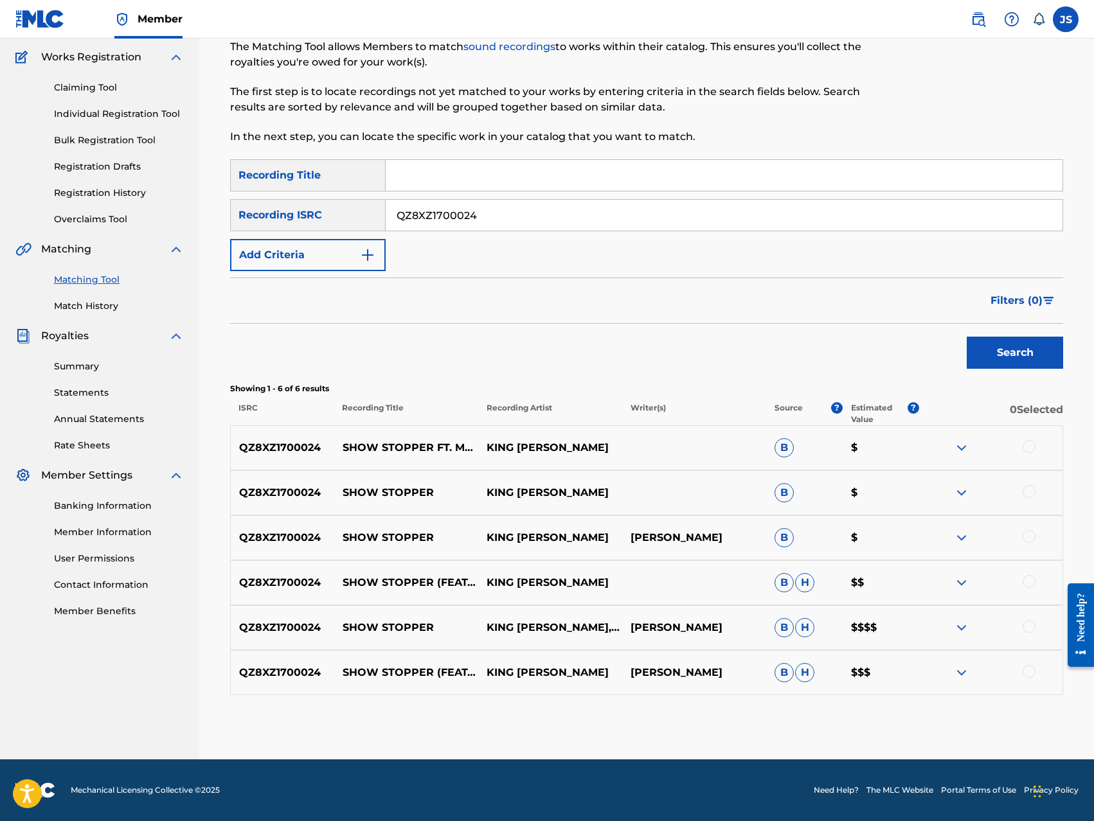
click at [1030, 451] on div at bounding box center [1029, 446] width 13 height 13
click at [1027, 495] on div at bounding box center [1029, 491] width 13 height 13
click at [1028, 534] on div at bounding box center [1029, 536] width 13 height 13
click at [1025, 580] on div at bounding box center [1029, 581] width 13 height 13
click at [1028, 627] on div at bounding box center [1029, 626] width 13 height 13
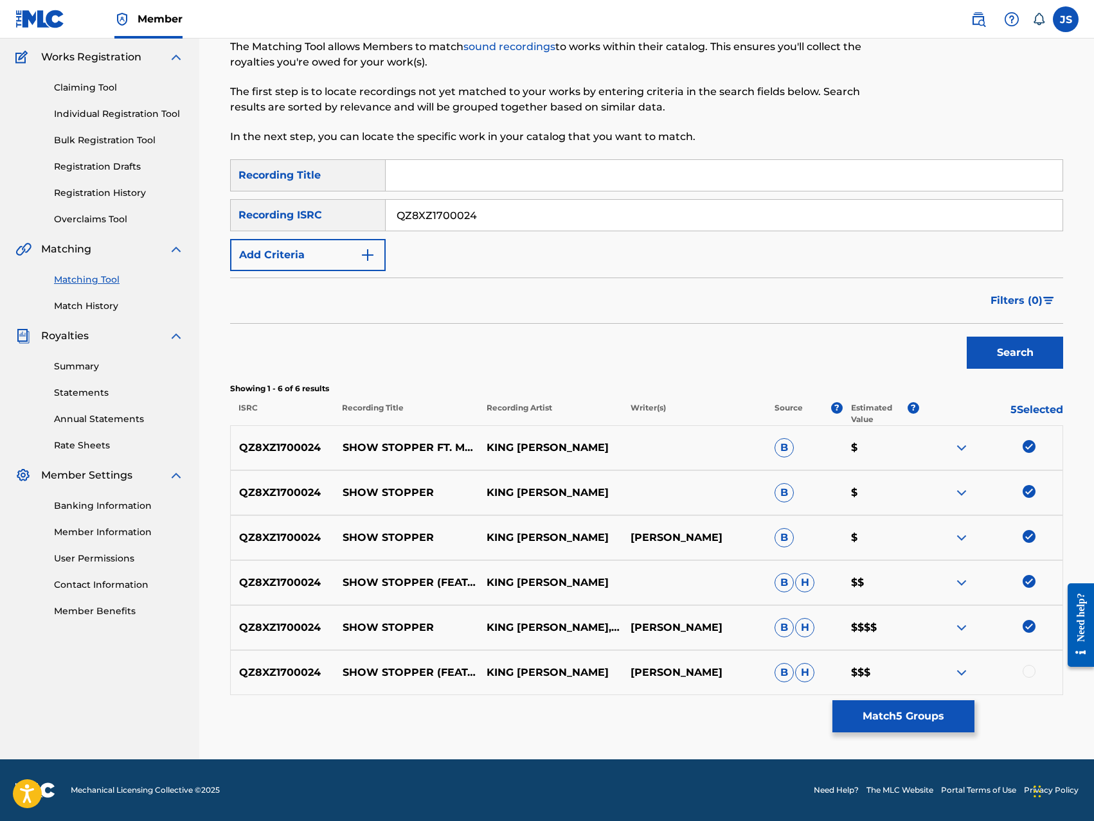
click at [1030, 670] on div at bounding box center [1029, 671] width 13 height 13
click at [931, 720] on button "Match 6 Groups" at bounding box center [903, 717] width 142 height 32
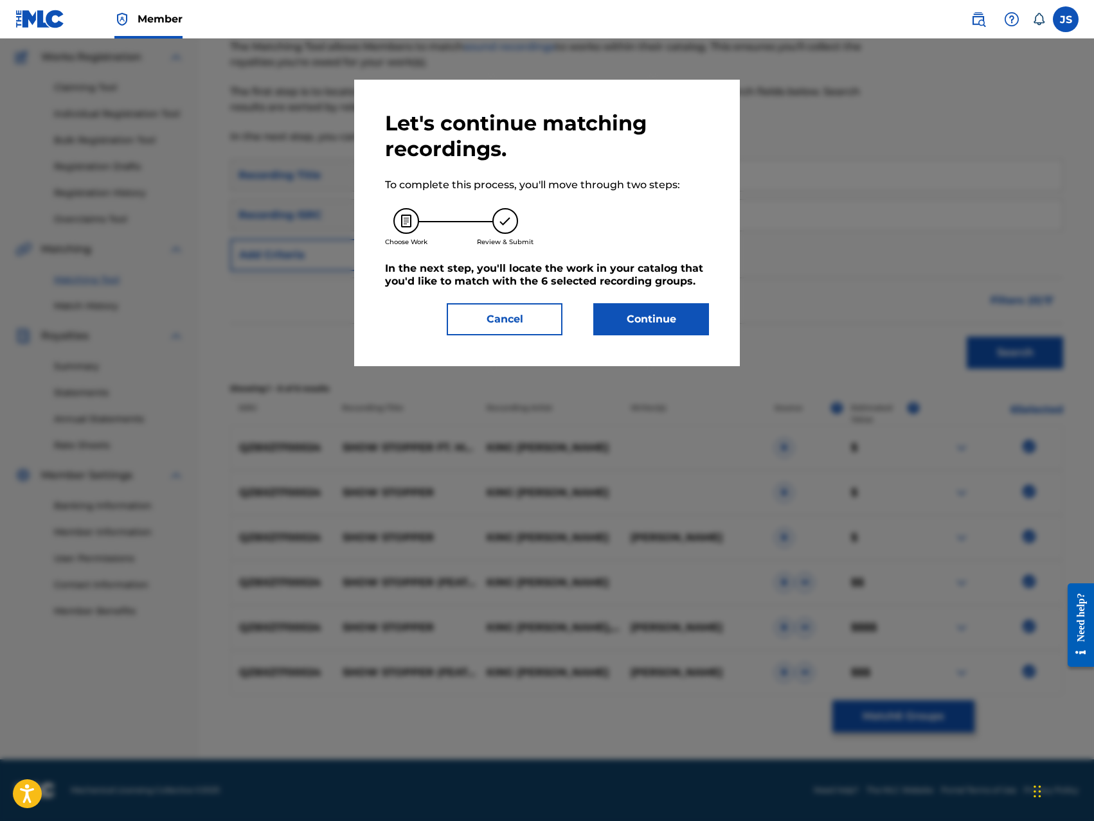
click at [667, 323] on button "Continue" at bounding box center [651, 319] width 116 height 32
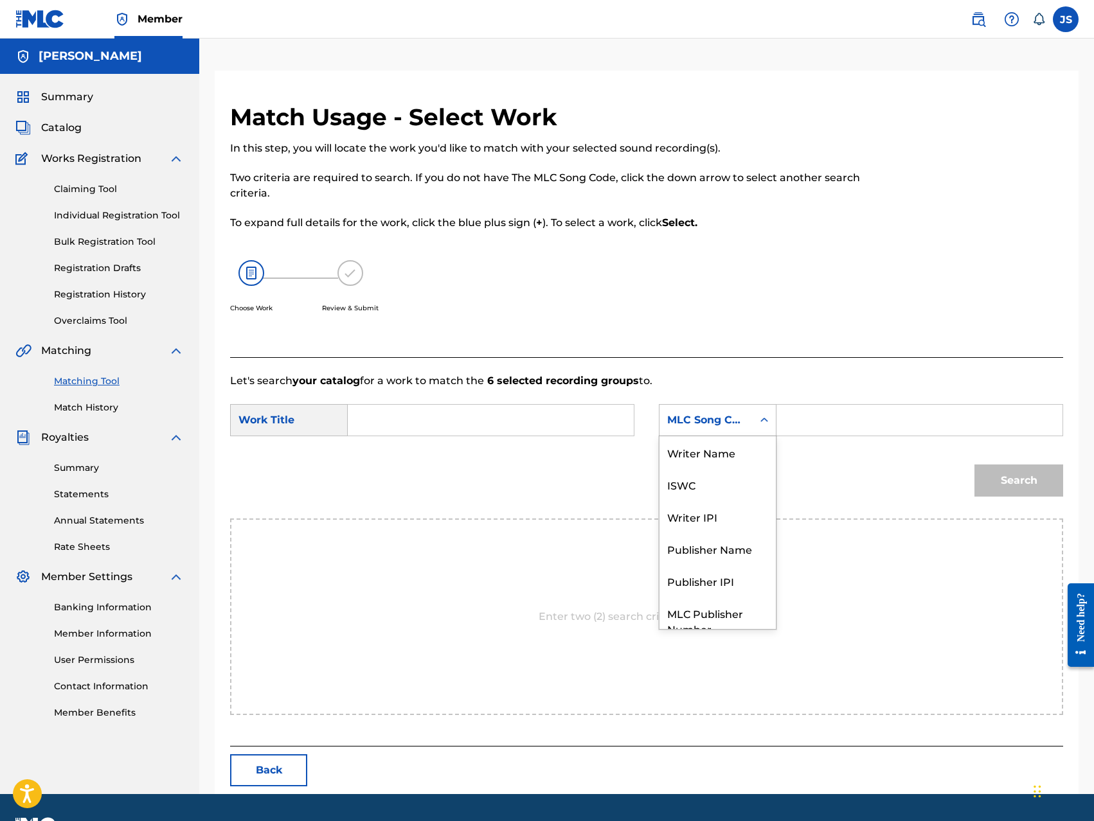
click at [759, 422] on icon "Search Form" at bounding box center [764, 420] width 13 height 13
click at [730, 454] on div "Writer Name" at bounding box center [718, 452] width 116 height 32
click at [813, 422] on input "Search Form" at bounding box center [919, 420] width 264 height 31
type input "[PERSON_NAME]"
click at [573, 422] on input "Search Form" at bounding box center [491, 420] width 264 height 31
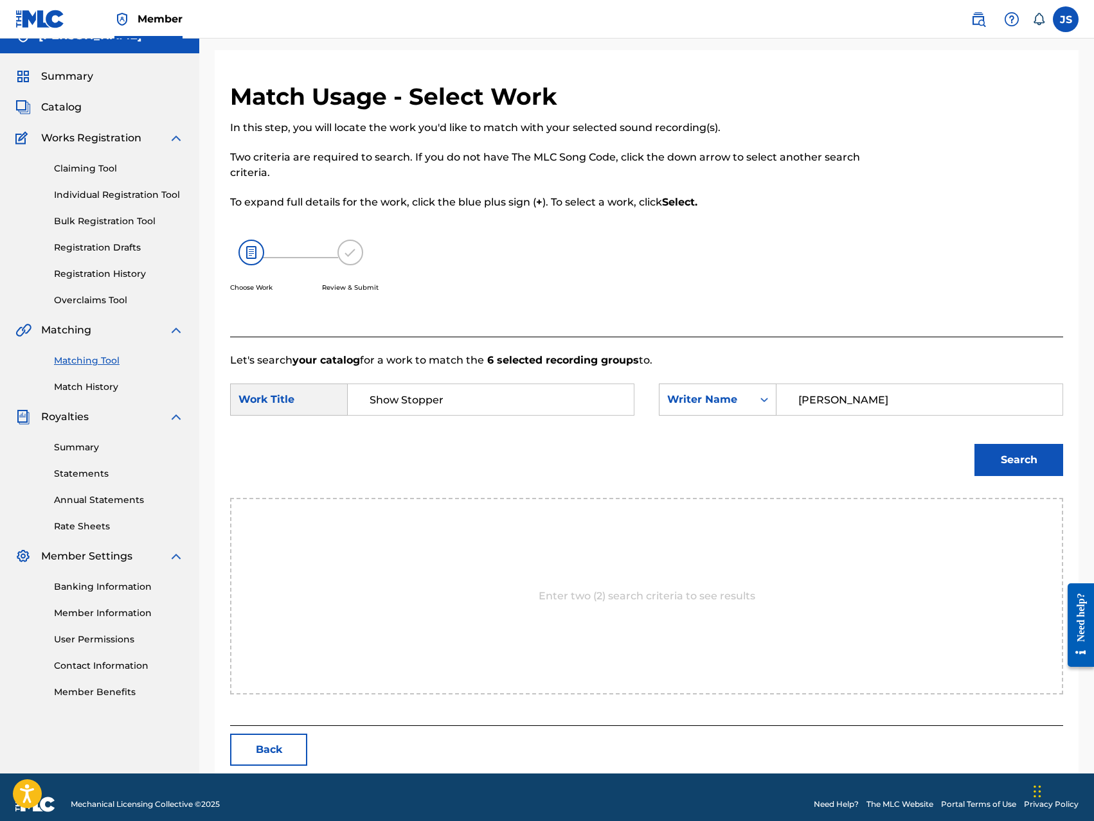
scroll to position [35, 0]
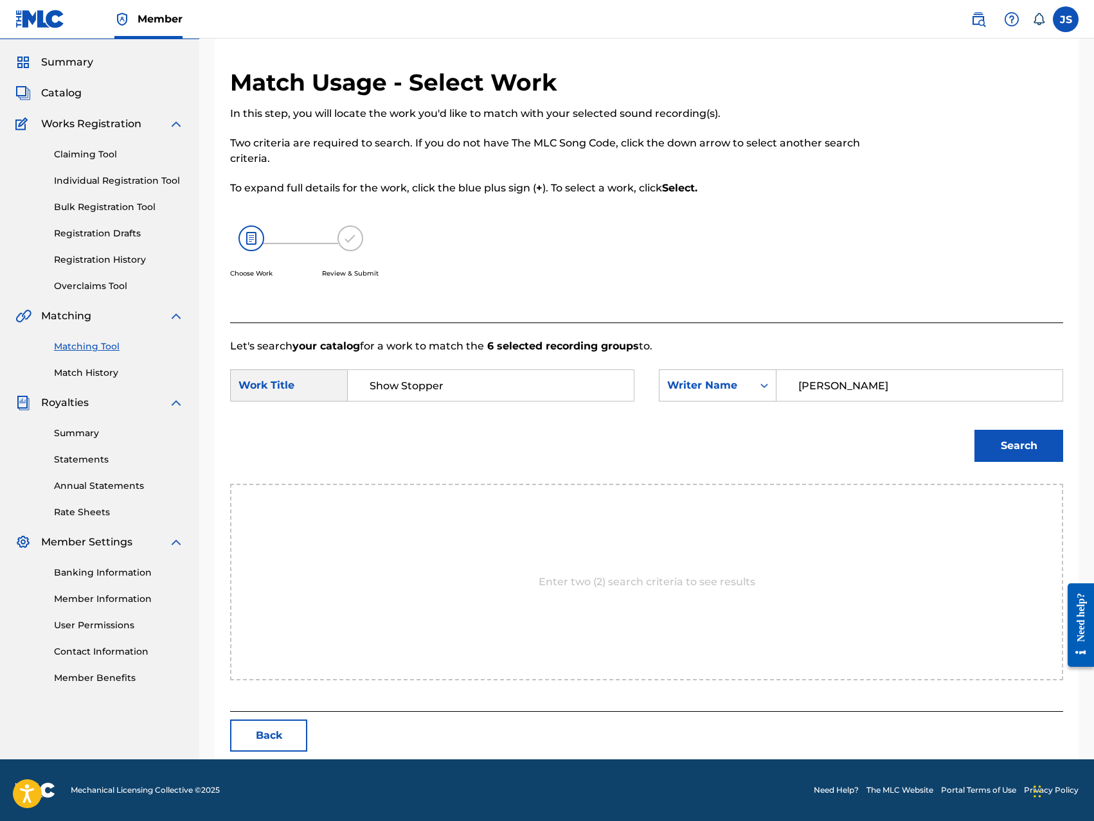
type input "Show Stopper"
click at [996, 451] on button "Search" at bounding box center [1018, 446] width 89 height 32
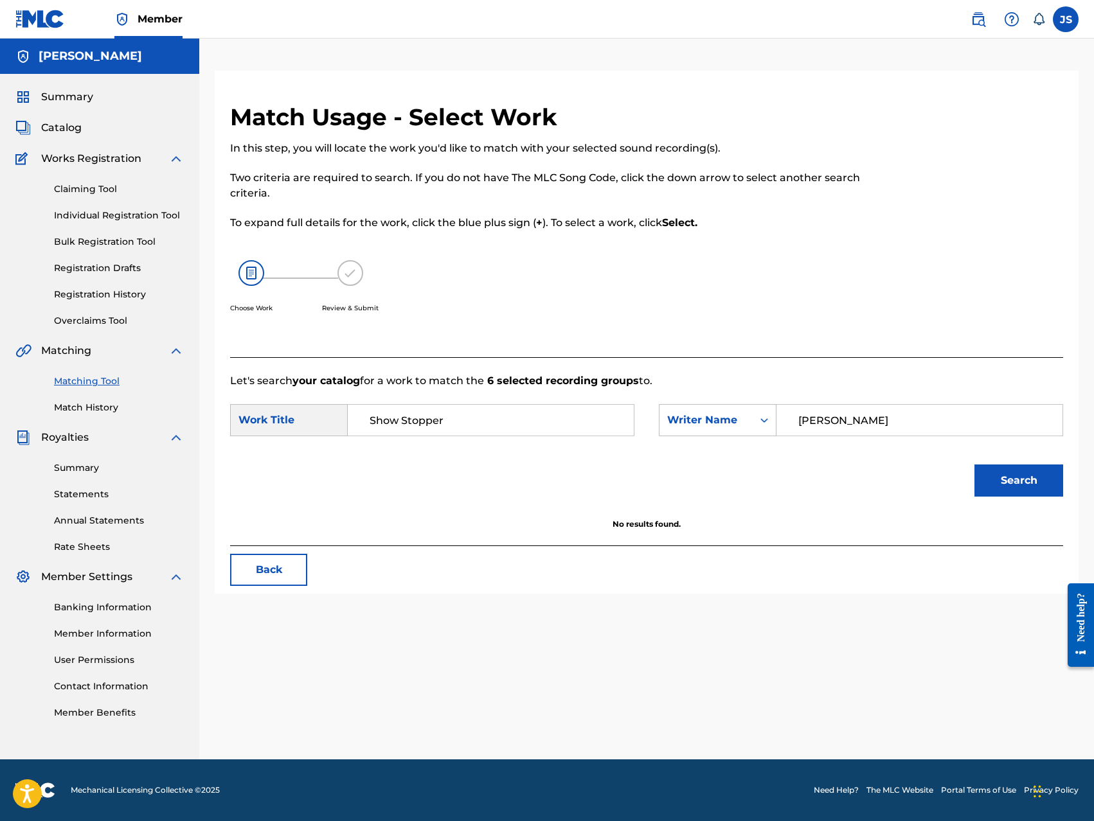
click at [327, 426] on div "Work Title" at bounding box center [289, 420] width 118 height 32
click at [762, 427] on div "Search Form" at bounding box center [764, 420] width 23 height 23
click at [743, 514] on div "Publisher Name" at bounding box center [718, 501] width 116 height 32
click at [800, 420] on input "Search Form" at bounding box center [919, 420] width 264 height 31
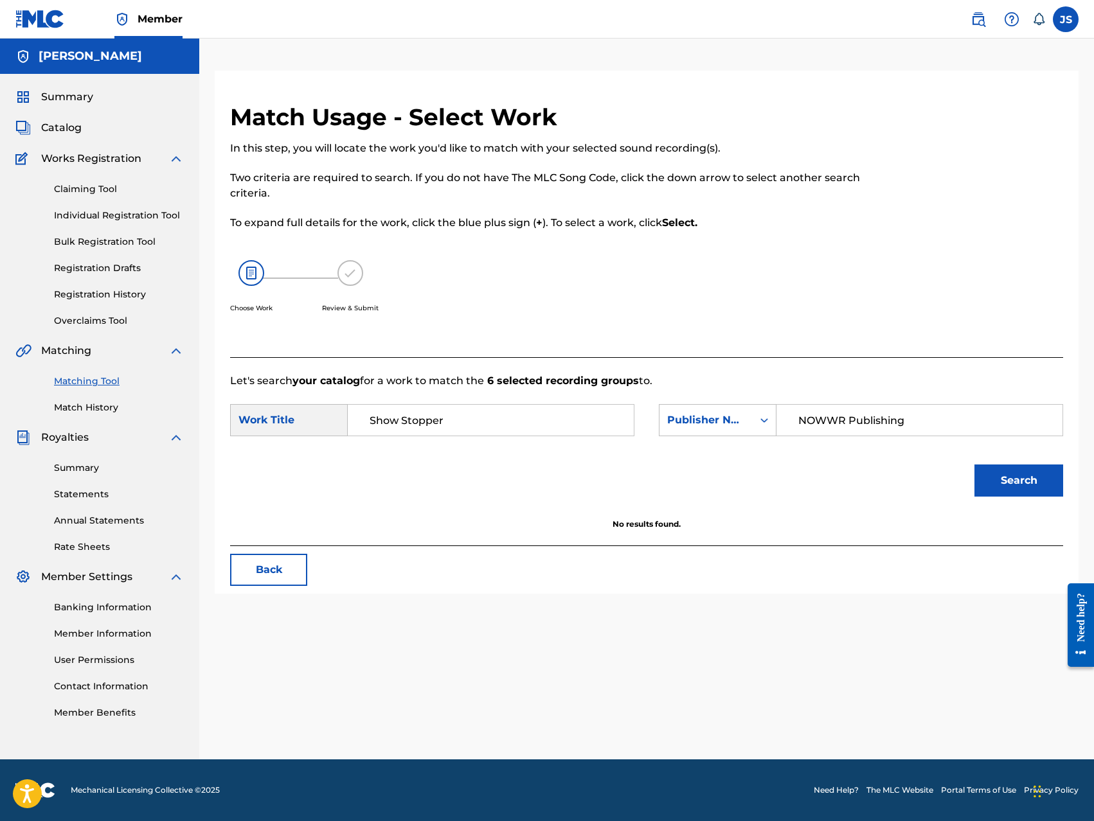
type input "NOWWR Publishing"
click at [992, 476] on button "Search" at bounding box center [1018, 481] width 89 height 32
click at [762, 419] on icon "Search Form" at bounding box center [765, 420] width 8 height 4
click at [733, 505] on div "Writer IPI" at bounding box center [718, 501] width 116 height 32
click at [827, 418] on input "Search Form" at bounding box center [919, 420] width 264 height 31
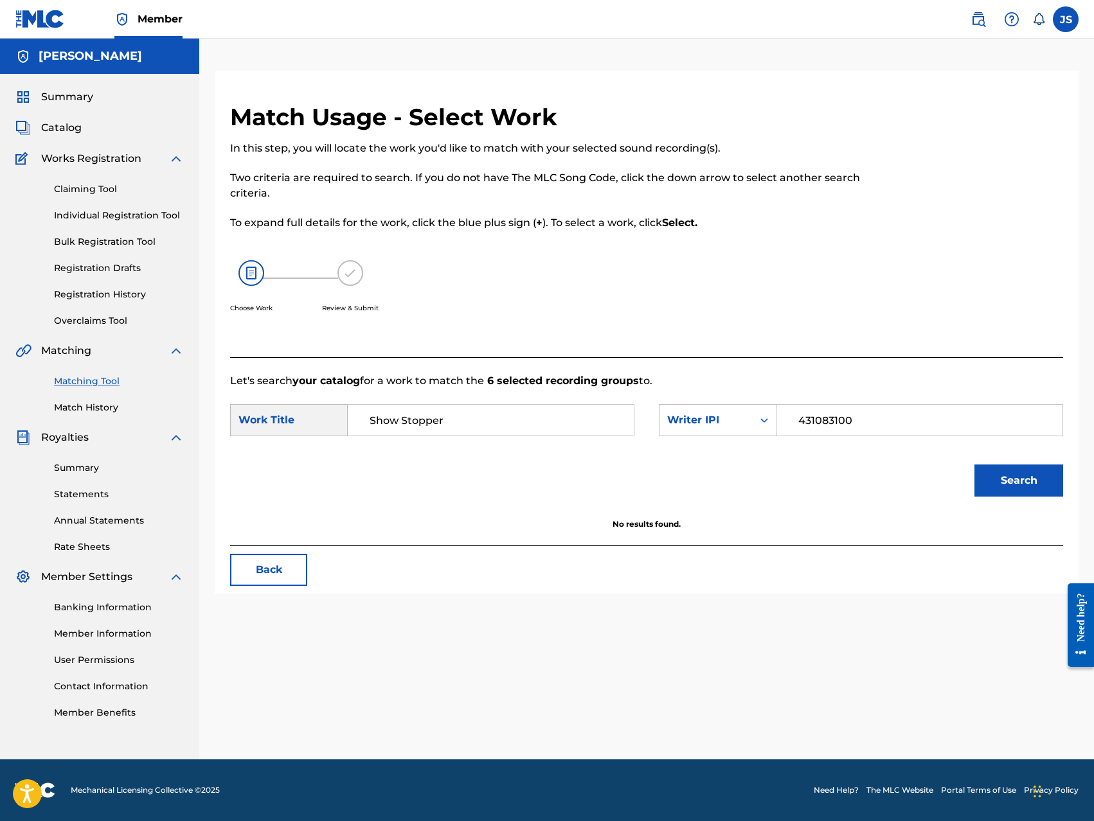
type input "431083100"
click at [1009, 485] on button "Search" at bounding box center [1018, 481] width 89 height 32
click at [298, 418] on div "Work Title" at bounding box center [289, 420] width 118 height 32
click at [477, 421] on input "Show Stopper" at bounding box center [491, 420] width 264 height 31
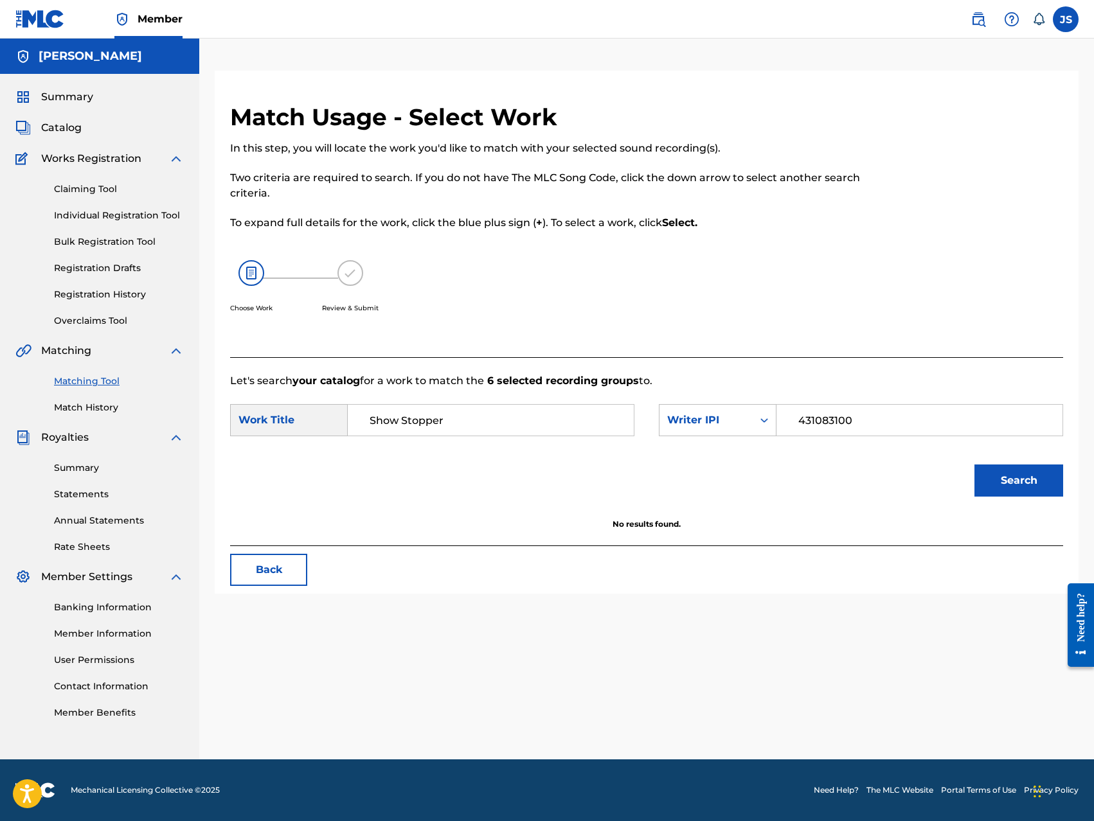
click at [477, 421] on input "Show Stopper" at bounding box center [491, 420] width 264 height 31
type input "King Prince The Goat"
click at [1011, 476] on button "Search" at bounding box center [1018, 481] width 89 height 32
click at [762, 418] on icon "Search Form" at bounding box center [764, 420] width 13 height 13
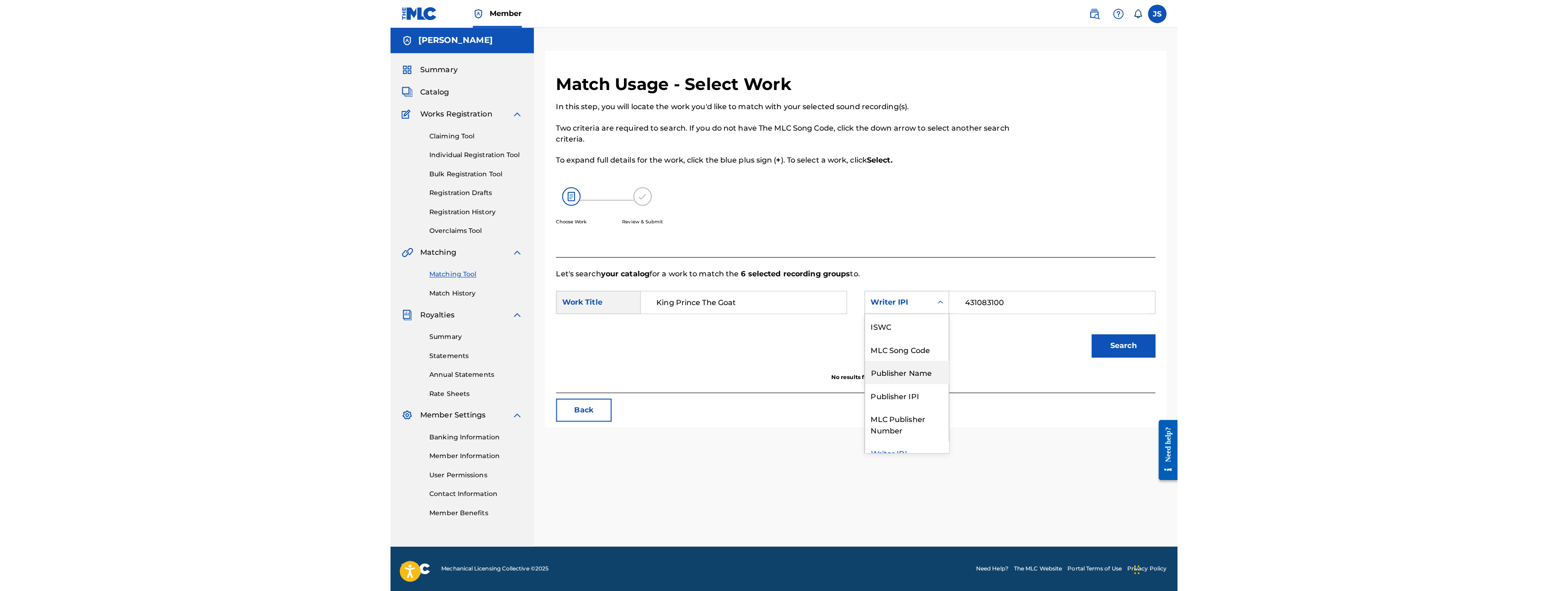
scroll to position [0, 0]
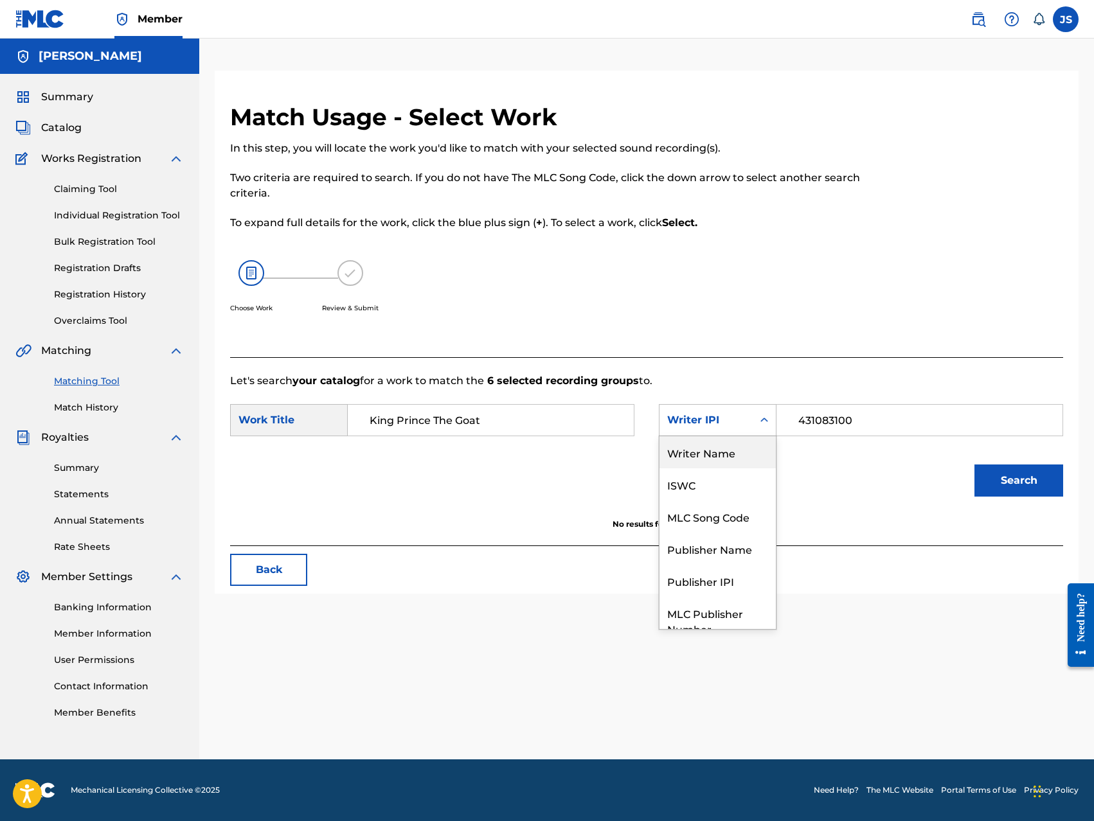
click at [735, 462] on div "Writer Name" at bounding box center [718, 452] width 116 height 32
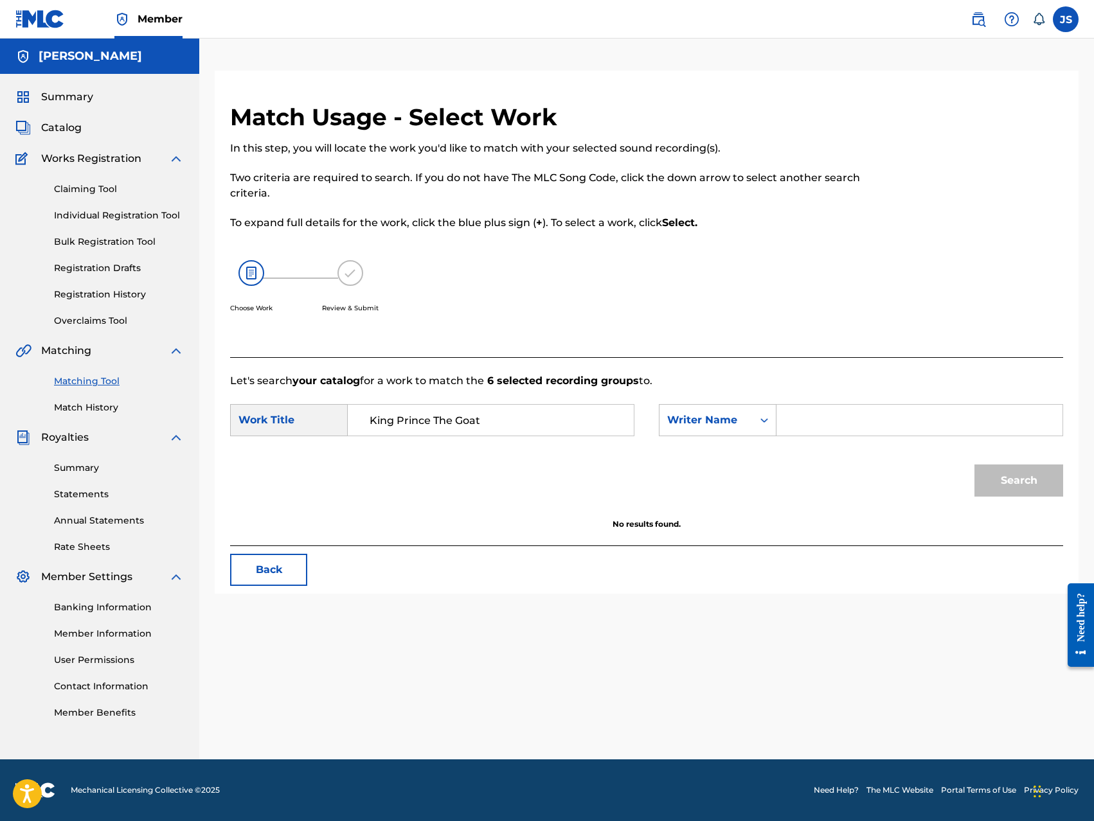
click at [799, 423] on input "Search Form" at bounding box center [919, 420] width 264 height 31
click at [1004, 485] on button "Search" at bounding box center [1018, 481] width 89 height 32
click at [962, 424] on input "[PERSON_NAME]" at bounding box center [919, 420] width 264 height 31
click at [880, 418] on input "[PERSON_NAME]" at bounding box center [919, 420] width 264 height 31
type input "[PERSON_NAME]"
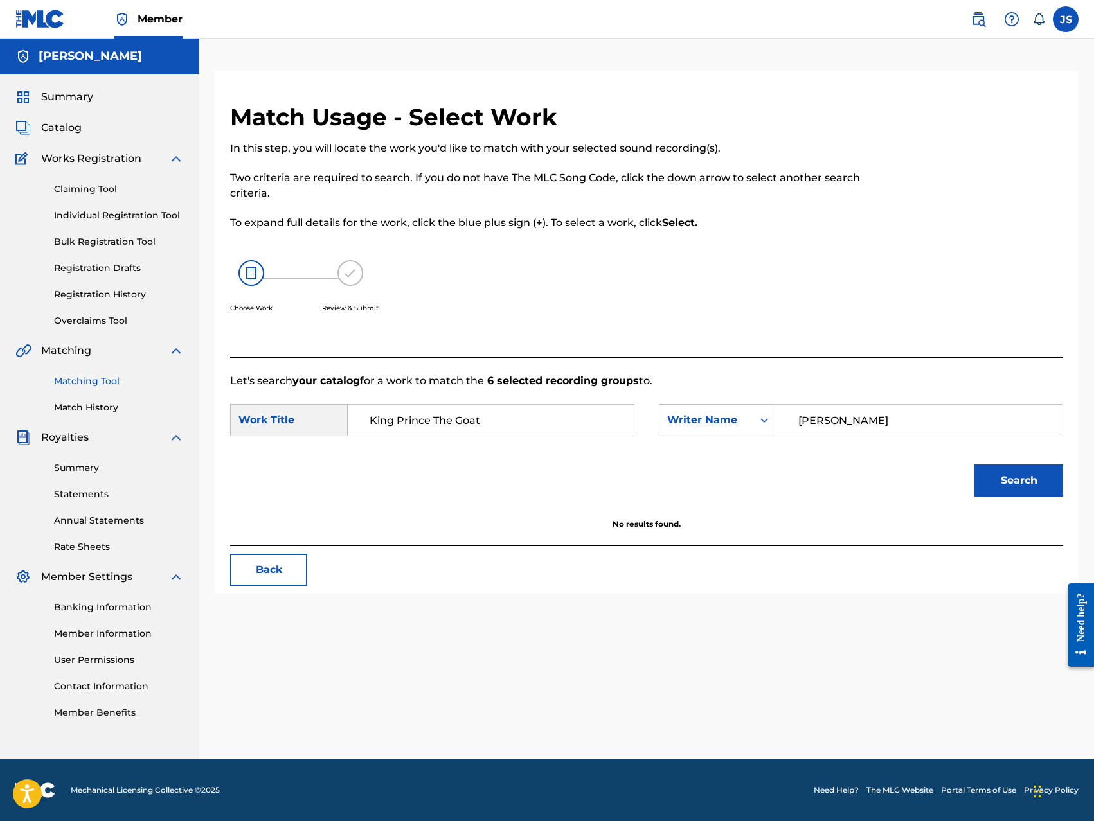
click at [1003, 480] on button "Search" at bounding box center [1018, 481] width 89 height 32
click at [117, 713] on link "Member Benefits" at bounding box center [119, 712] width 130 height 13
click at [127, 296] on link "Registration History" at bounding box center [119, 294] width 130 height 13
